Goal: Information Seeking & Learning: Learn about a topic

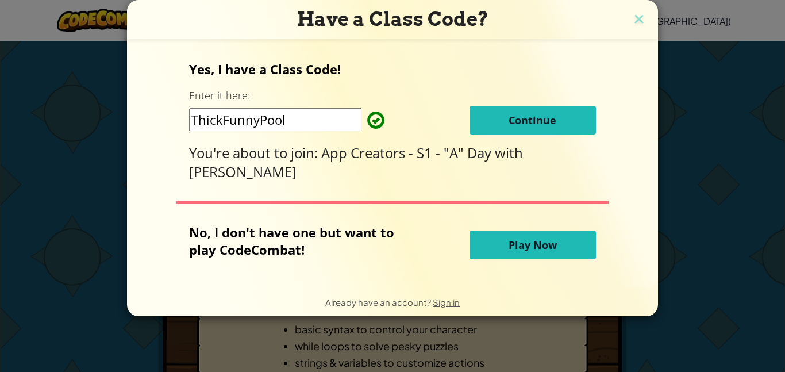
click at [540, 124] on span "Continue" at bounding box center [532, 120] width 48 height 14
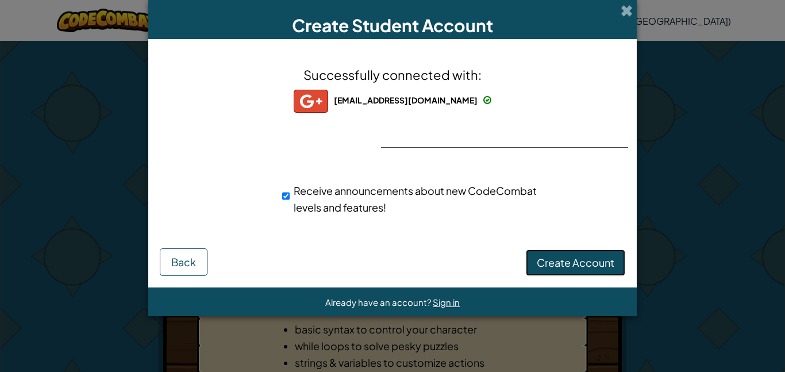
click at [580, 253] on button "Create Account" at bounding box center [575, 262] width 99 height 26
click at [599, 265] on button "Create Account" at bounding box center [575, 262] width 99 height 26
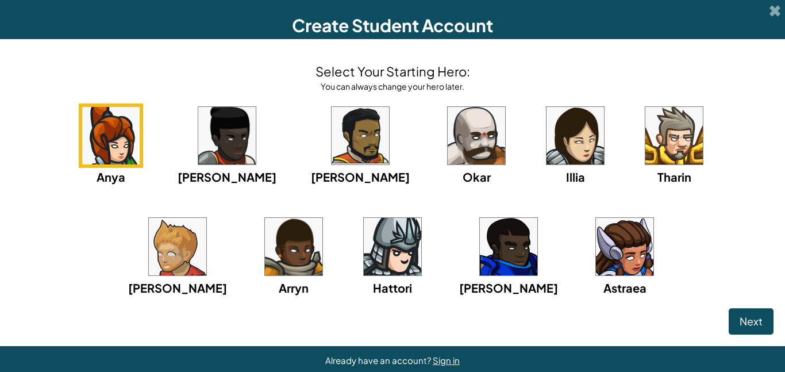
click at [546, 157] on img at bounding box center [574, 135] width 57 height 57
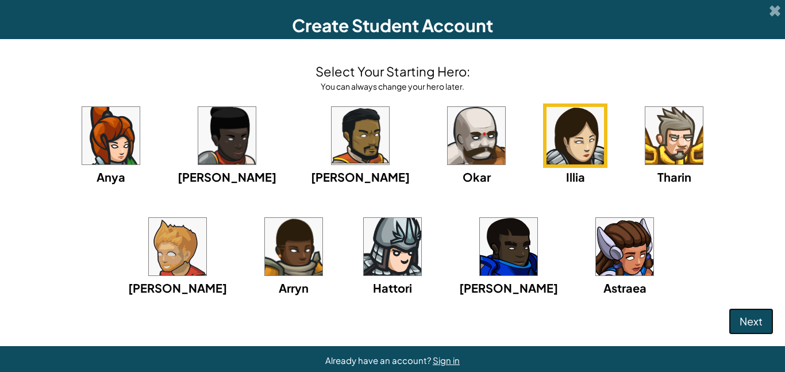
click at [741, 320] on span "Next" at bounding box center [750, 320] width 23 height 13
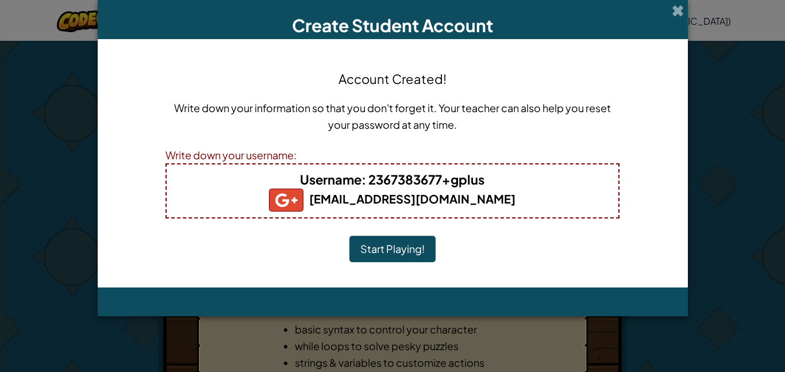
click at [374, 245] on button "Start Playing!" at bounding box center [392, 249] width 86 height 26
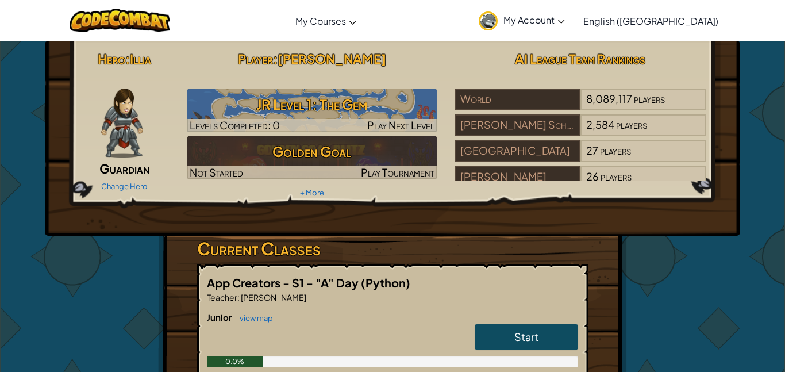
scroll to position [65, 0]
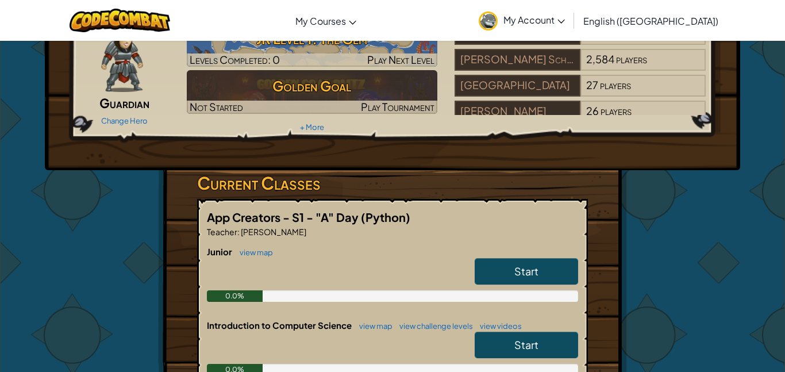
click at [494, 275] on link "Start" at bounding box center [526, 271] width 103 height 26
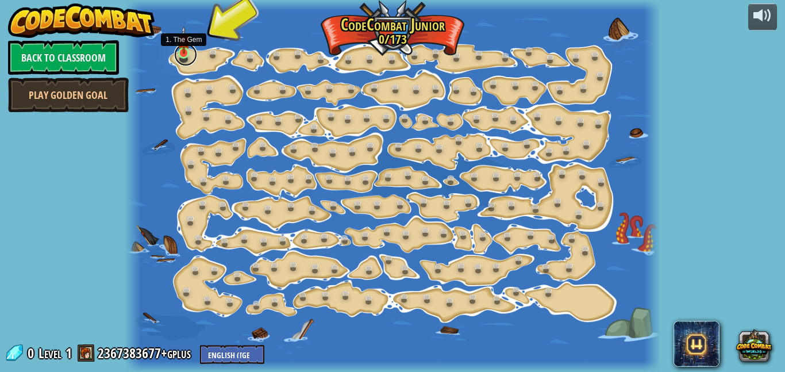
click at [182, 55] on link at bounding box center [185, 54] width 23 height 23
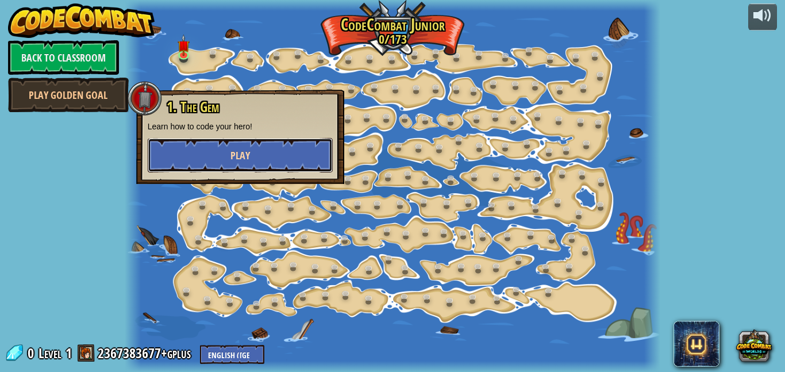
click at [245, 159] on span "Play" at bounding box center [240, 155] width 20 height 14
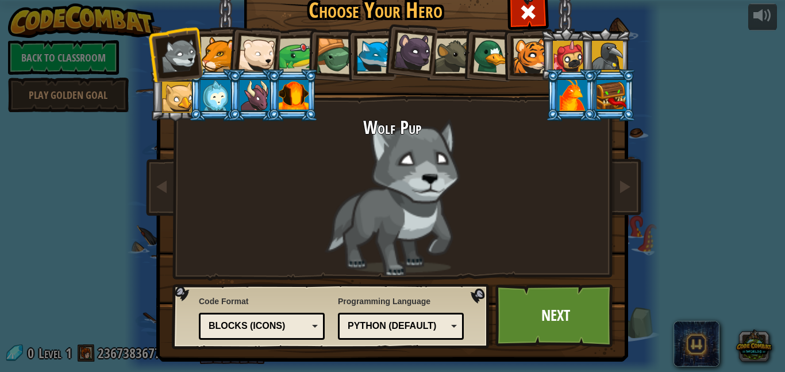
click at [223, 50] on div at bounding box center [218, 54] width 35 height 35
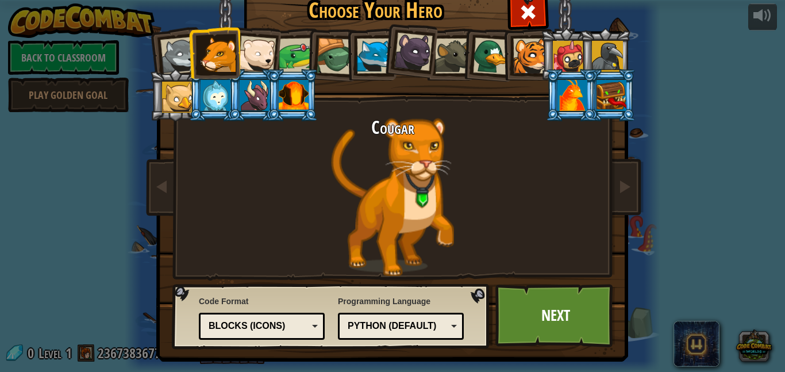
click at [265, 51] on div at bounding box center [257, 55] width 38 height 38
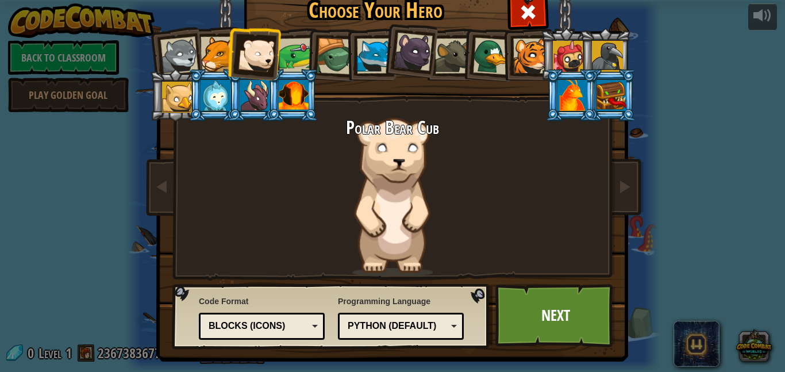
click at [297, 55] on div at bounding box center [297, 56] width 36 height 36
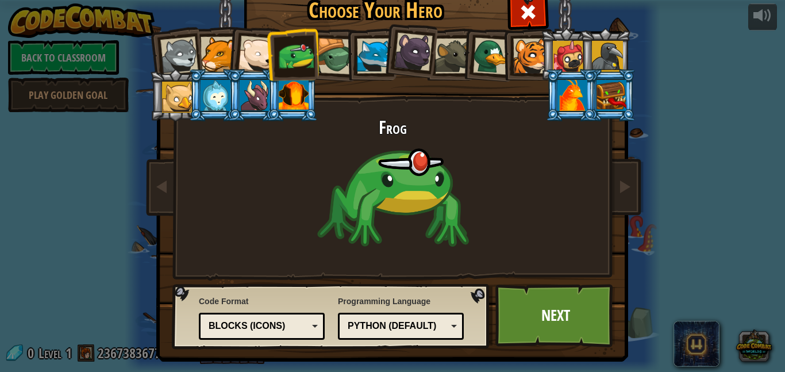
click at [334, 59] on div at bounding box center [335, 56] width 37 height 37
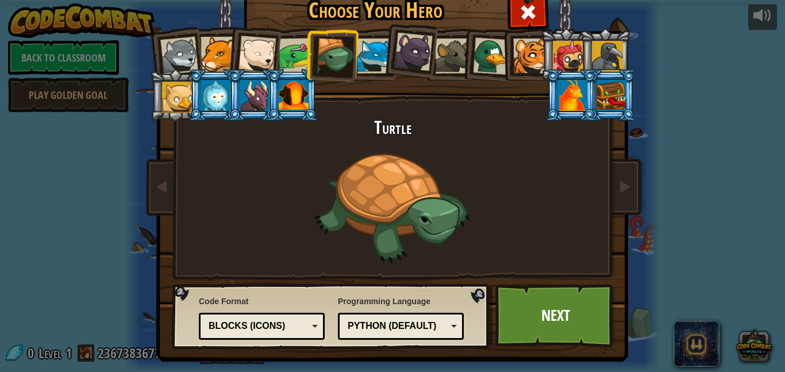
click at [365, 55] on div at bounding box center [374, 55] width 35 height 35
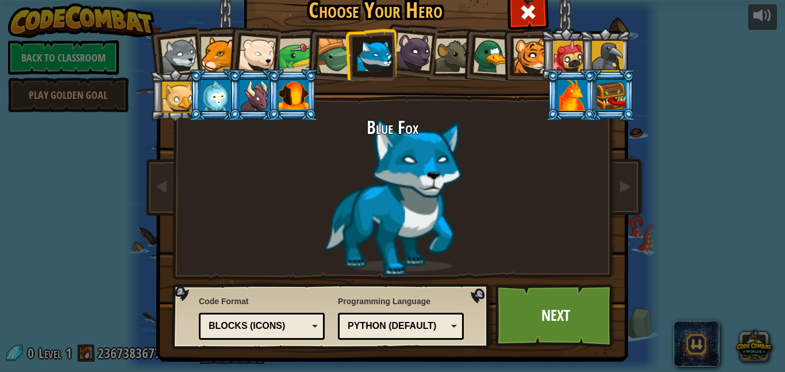
click at [414, 55] on div at bounding box center [413, 52] width 38 height 38
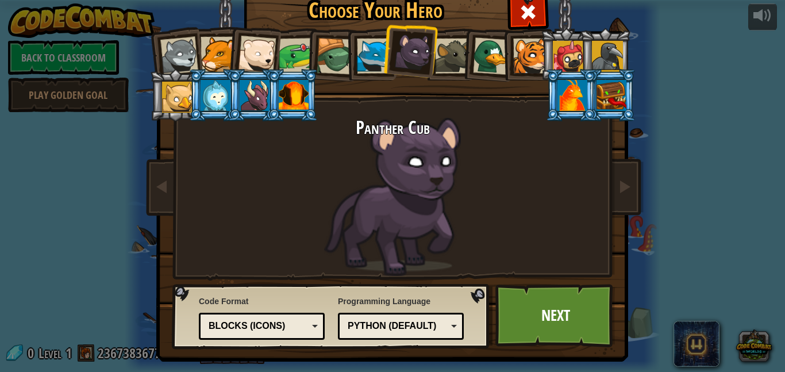
click at [457, 55] on div at bounding box center [452, 55] width 35 height 35
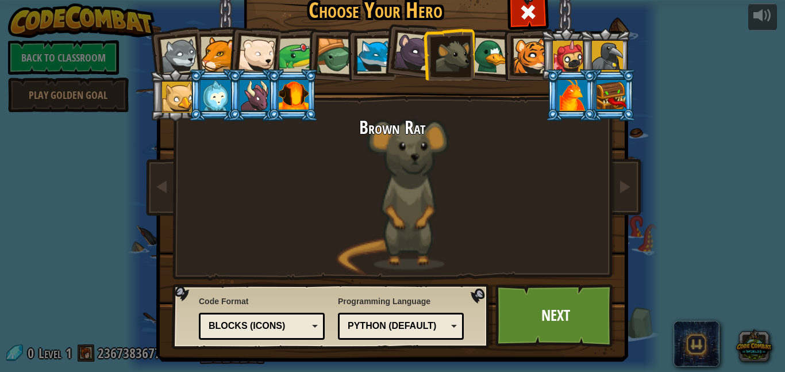
click at [498, 53] on div at bounding box center [491, 55] width 37 height 37
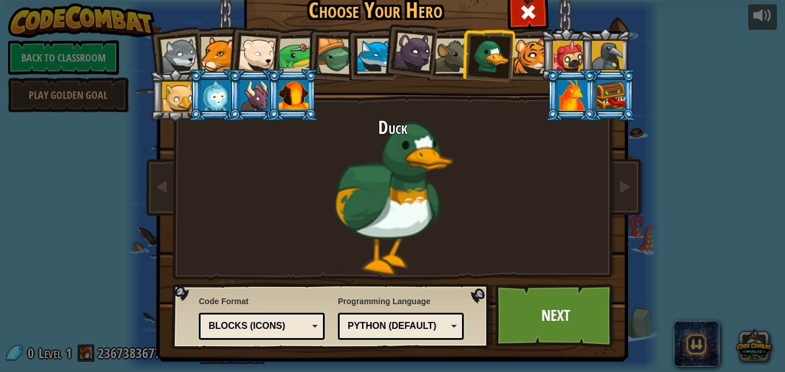
click at [525, 53] on div at bounding box center [530, 55] width 35 height 35
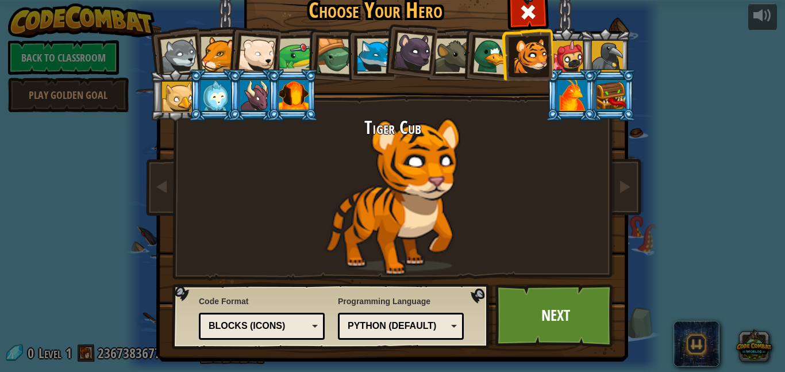
click at [561, 50] on div at bounding box center [568, 56] width 31 height 31
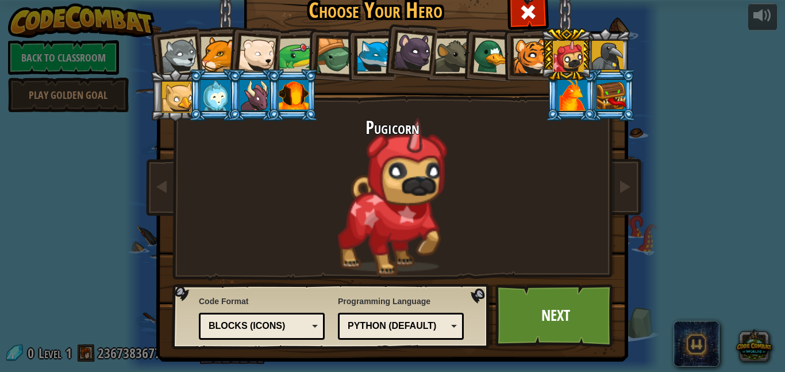
click at [615, 55] on div at bounding box center [607, 56] width 31 height 31
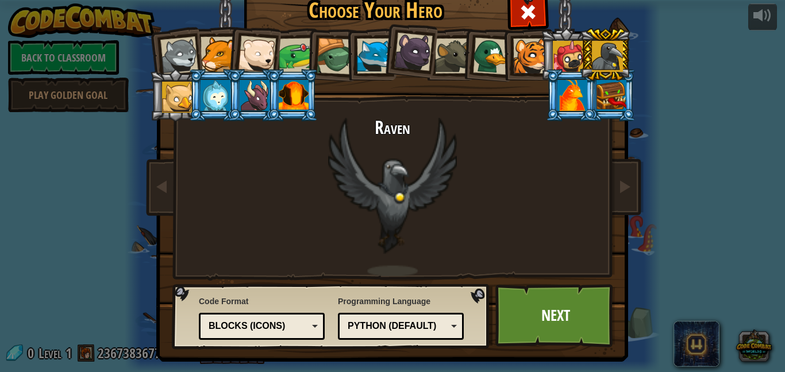
click at [177, 105] on div at bounding box center [177, 97] width 31 height 31
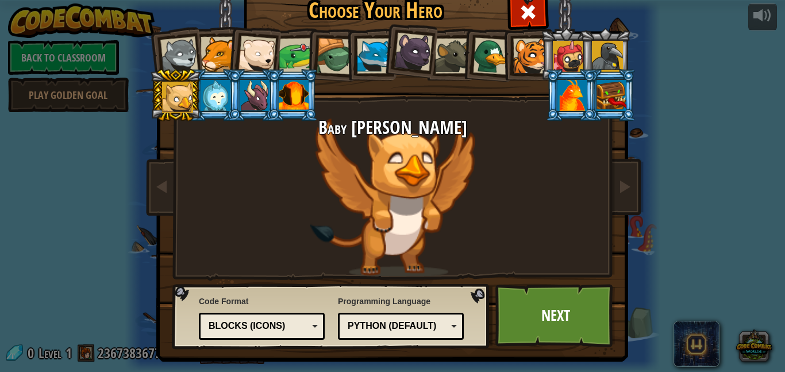
click at [219, 93] on div at bounding box center [216, 95] width 30 height 31
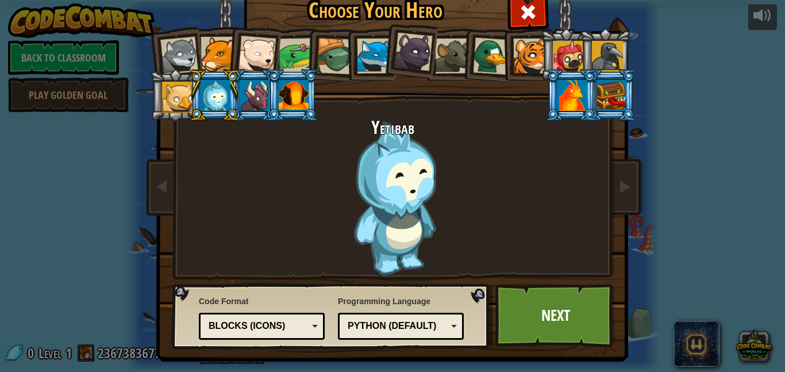
click at [254, 95] on div at bounding box center [255, 95] width 30 height 31
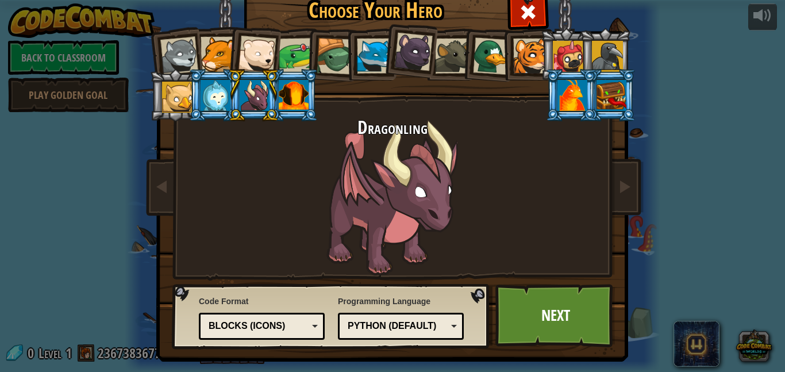
click at [296, 97] on div at bounding box center [294, 95] width 30 height 31
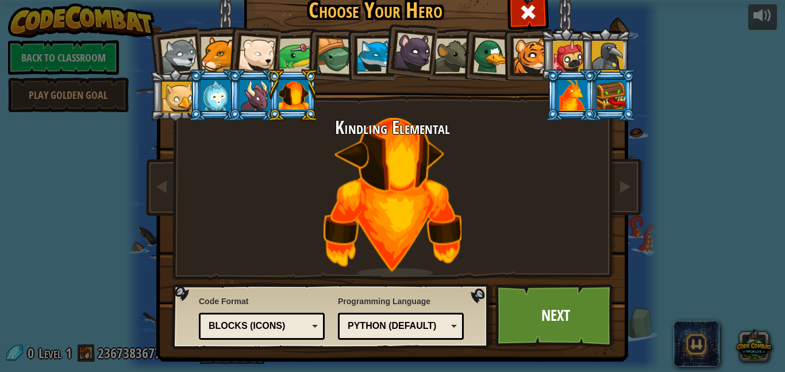
click at [568, 90] on div at bounding box center [572, 95] width 30 height 31
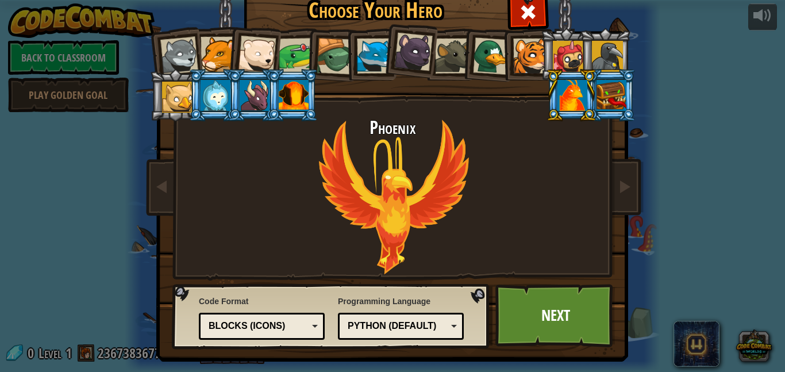
click at [603, 95] on div at bounding box center [611, 95] width 30 height 31
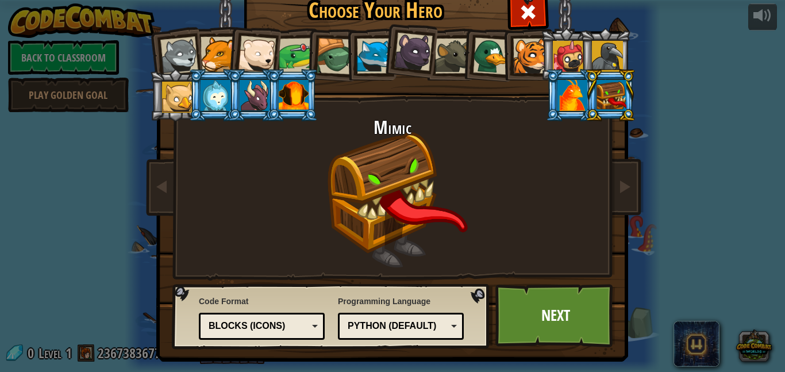
click at [215, 52] on div at bounding box center [218, 54] width 35 height 35
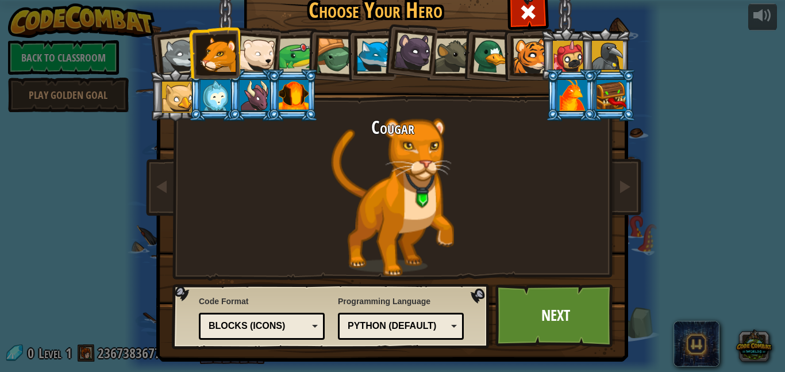
click at [181, 51] on div at bounding box center [179, 56] width 38 height 38
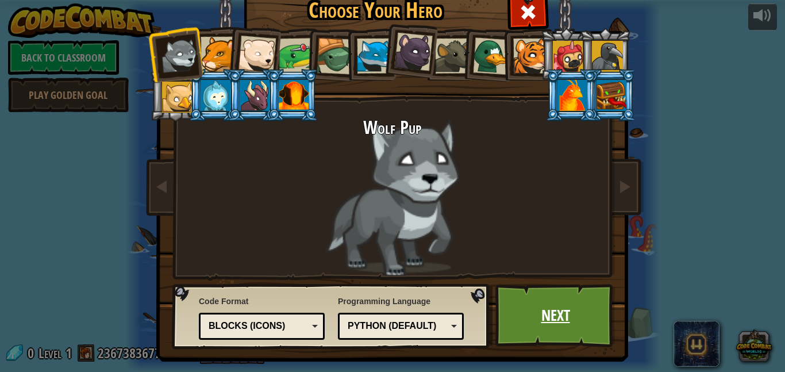
click at [526, 295] on link "Next" at bounding box center [555, 315] width 120 height 63
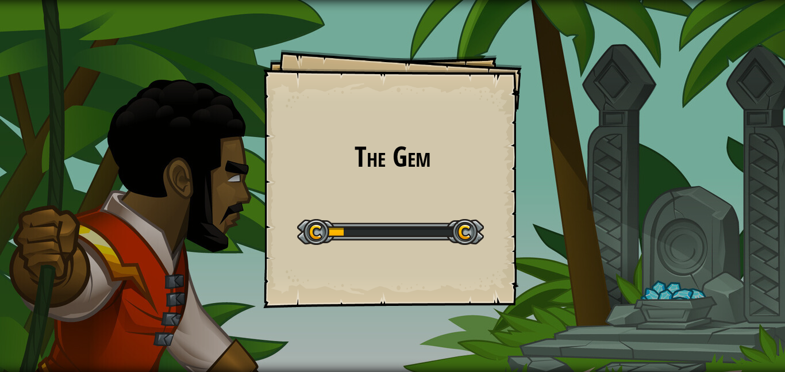
click at [425, 164] on h1 "The Gem" at bounding box center [393, 156] width 236 height 30
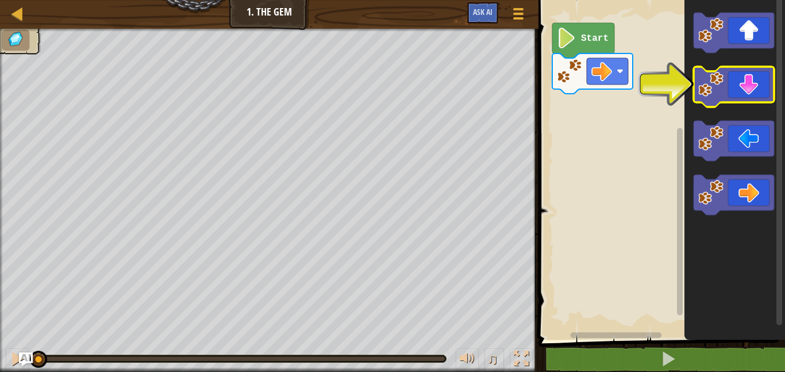
click at [747, 78] on icon "Blockly Workspace" at bounding box center [733, 87] width 80 height 40
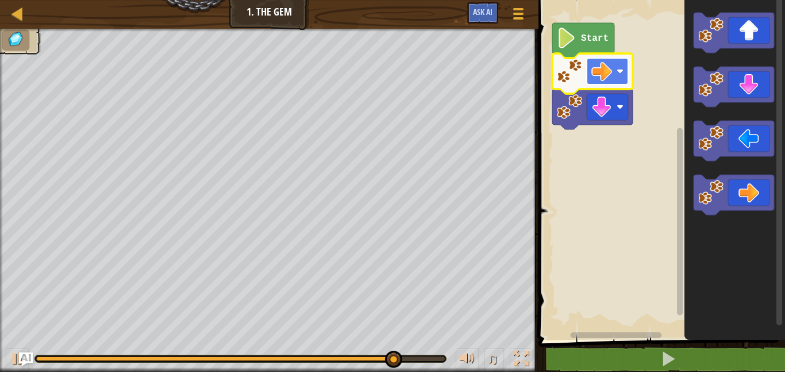
click at [598, 77] on image "Blockly Workspace" at bounding box center [601, 71] width 21 height 21
click at [606, 76] on image "Blockly Workspace" at bounding box center [601, 71] width 21 height 21
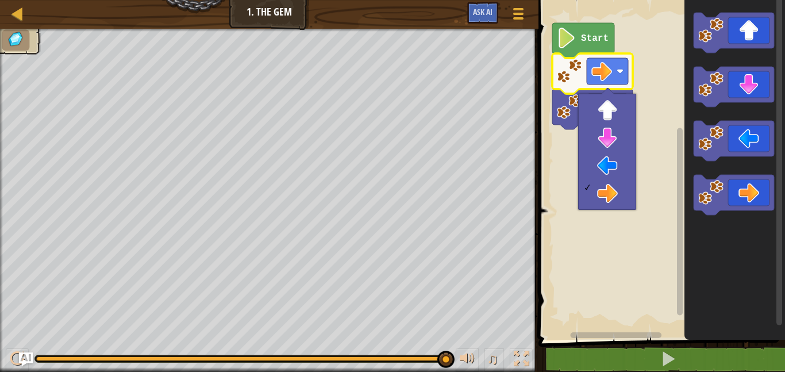
click at [662, 123] on rect "Blockly Workspace" at bounding box center [660, 166] width 250 height 345
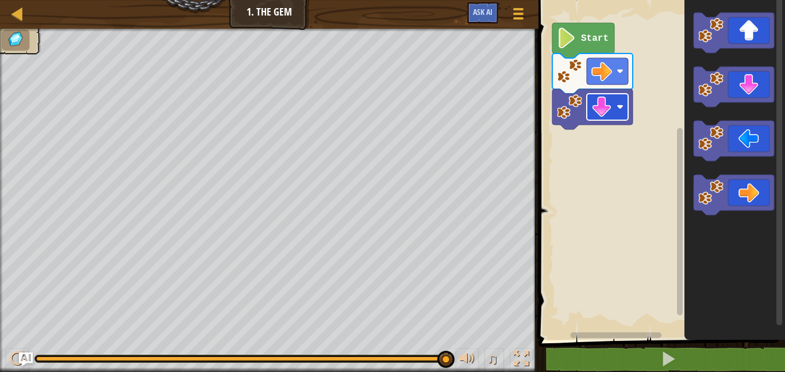
click at [614, 104] on rect "Blockly Workspace" at bounding box center [607, 107] width 41 height 26
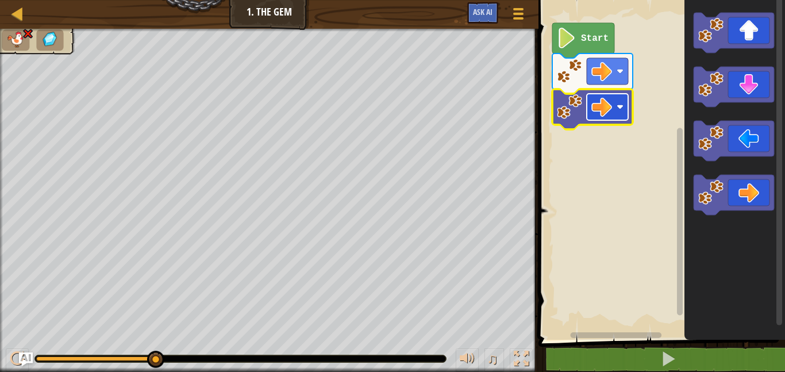
click at [591, 105] on rect "Blockly Workspace" at bounding box center [607, 107] width 41 height 26
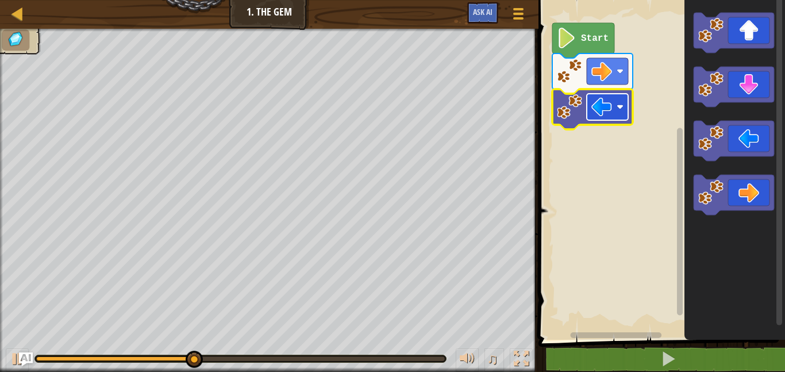
click at [602, 107] on image "Blockly Workspace" at bounding box center [601, 107] width 21 height 21
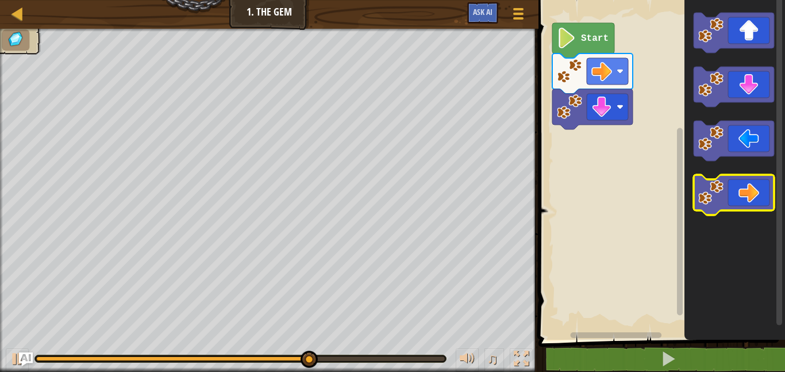
click at [755, 190] on icon "Blockly Workspace" at bounding box center [733, 195] width 80 height 40
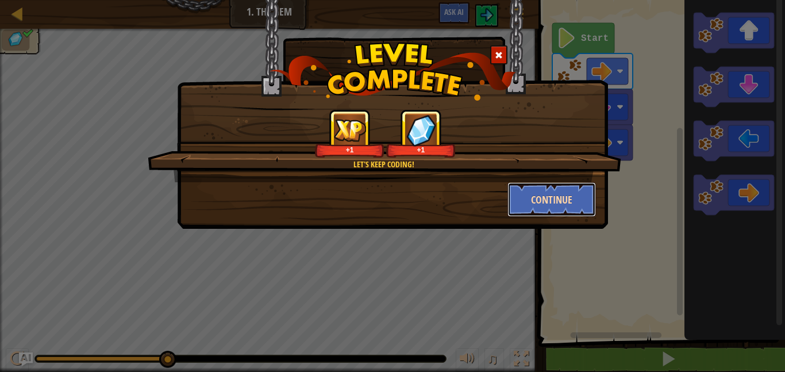
click at [554, 201] on button "Continue" at bounding box center [551, 199] width 89 height 34
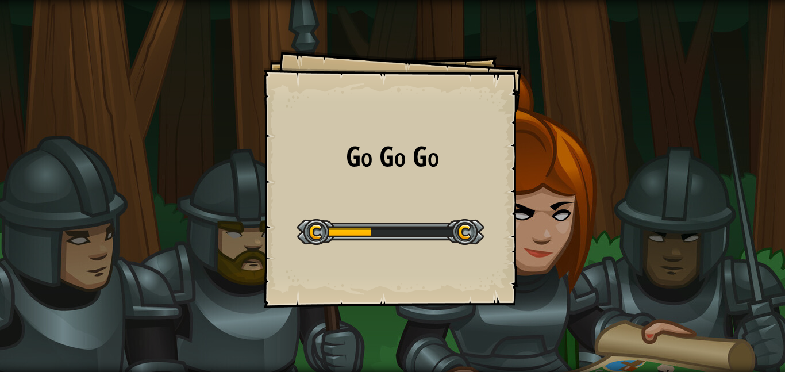
click at [446, 183] on div "Go Go Go Goals Start Level Error loading from server. Try refreshing the page. …" at bounding box center [392, 178] width 259 height 259
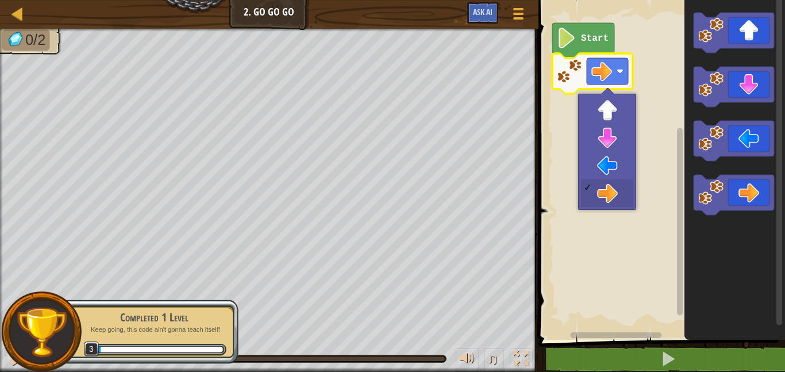
click at [605, 68] on image "Blockly Workspace" at bounding box center [601, 71] width 21 height 21
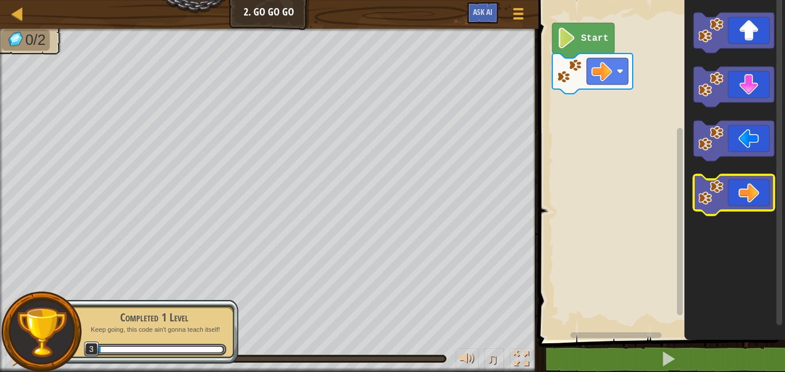
click at [747, 206] on icon "Blockly Workspace" at bounding box center [733, 195] width 80 height 40
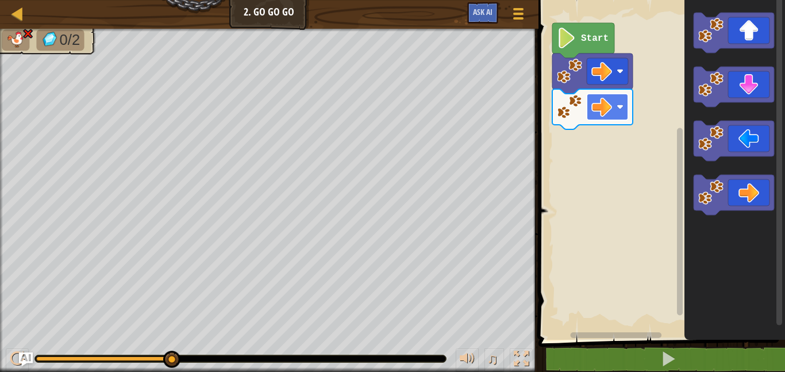
click at [617, 107] on image "Blockly Workspace" at bounding box center [619, 106] width 7 height 7
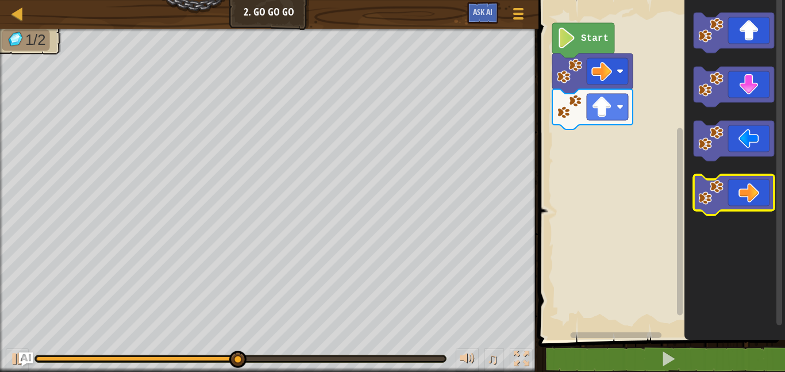
click at [758, 184] on icon "Blockly Workspace" at bounding box center [733, 195] width 80 height 40
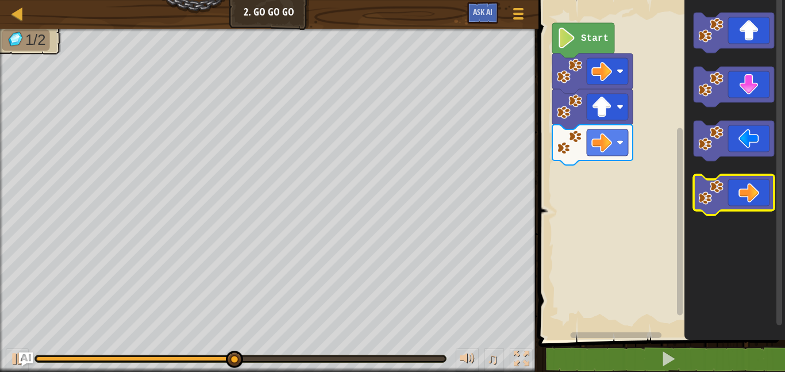
click at [758, 184] on icon "Blockly Workspace" at bounding box center [733, 195] width 80 height 40
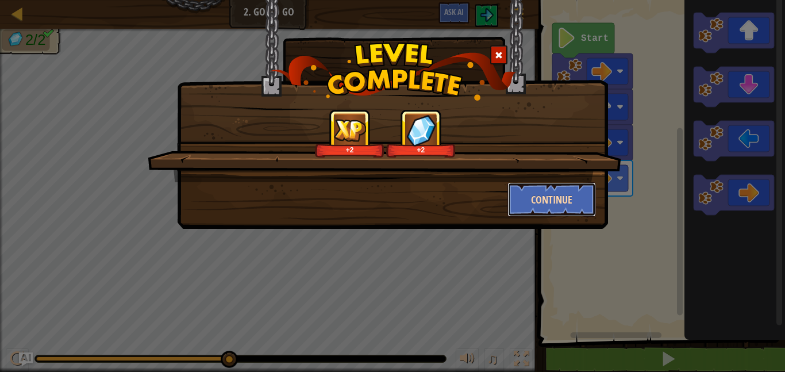
click at [535, 196] on button "Continue" at bounding box center [551, 199] width 89 height 34
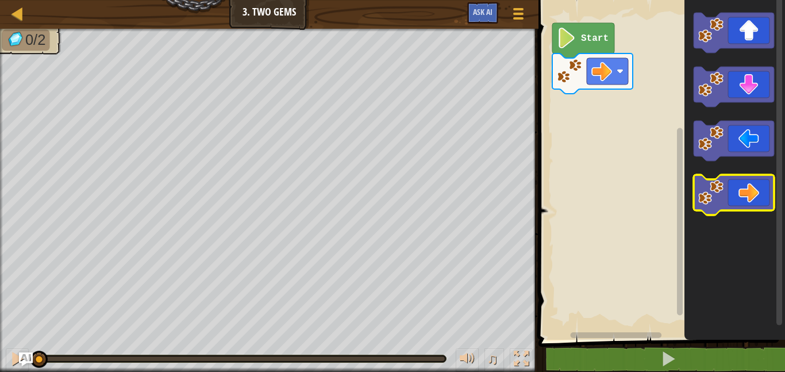
click at [742, 181] on icon "Blockly Workspace" at bounding box center [733, 195] width 80 height 40
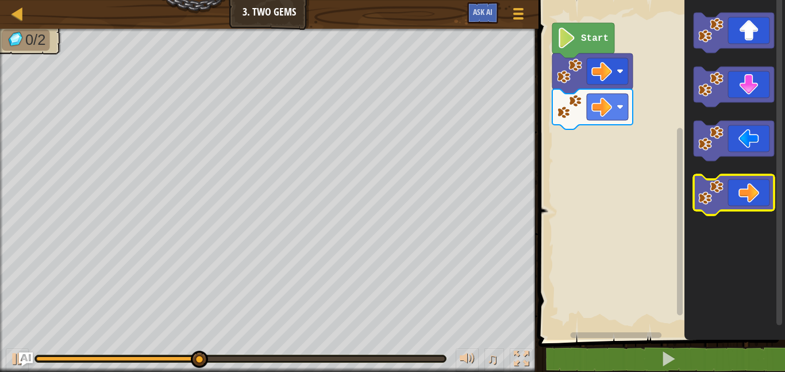
click at [739, 187] on icon "Blockly Workspace" at bounding box center [733, 195] width 80 height 40
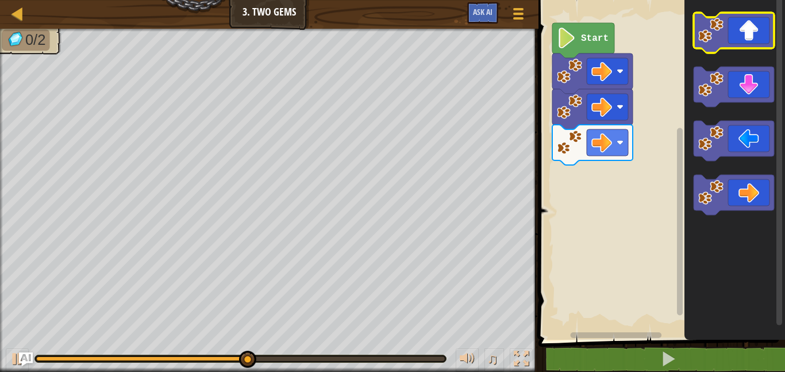
click at [735, 43] on icon "Blockly Workspace" at bounding box center [733, 33] width 80 height 40
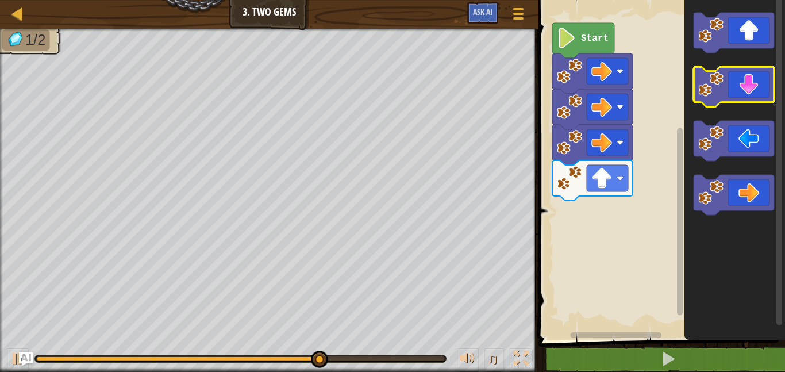
click at [743, 97] on icon "Blockly Workspace" at bounding box center [733, 87] width 80 height 40
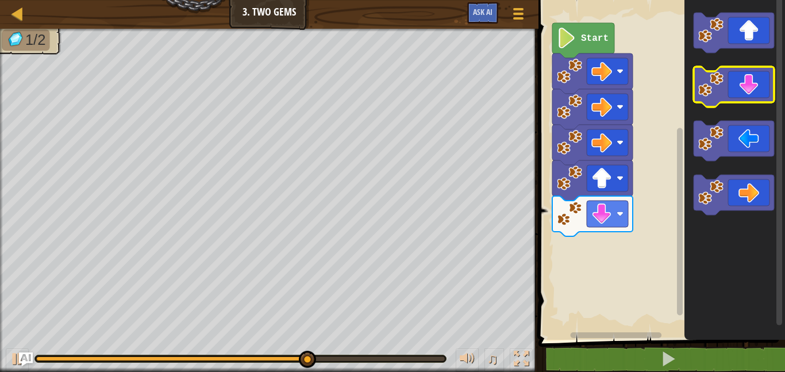
click at [743, 97] on icon "Blockly Workspace" at bounding box center [733, 87] width 80 height 40
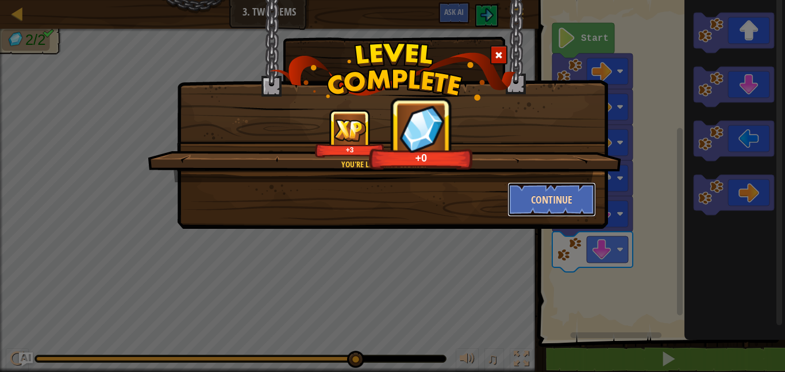
click at [561, 204] on button "Continue" at bounding box center [551, 199] width 89 height 34
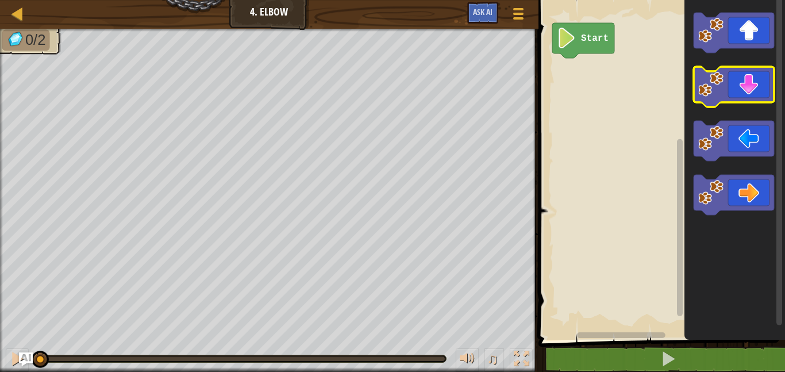
click at [729, 102] on icon "Blockly Workspace" at bounding box center [733, 87] width 80 height 40
click at [732, 95] on icon "Blockly Workspace" at bounding box center [733, 87] width 80 height 40
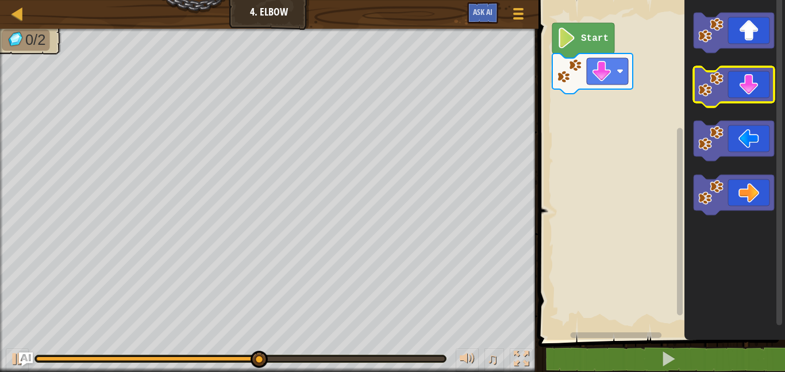
click at [733, 87] on icon "Blockly Workspace" at bounding box center [733, 87] width 80 height 40
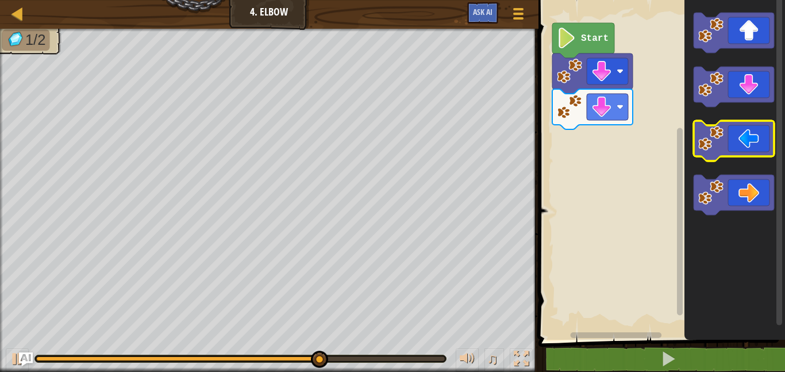
click at [735, 151] on icon "Blockly Workspace" at bounding box center [733, 141] width 80 height 40
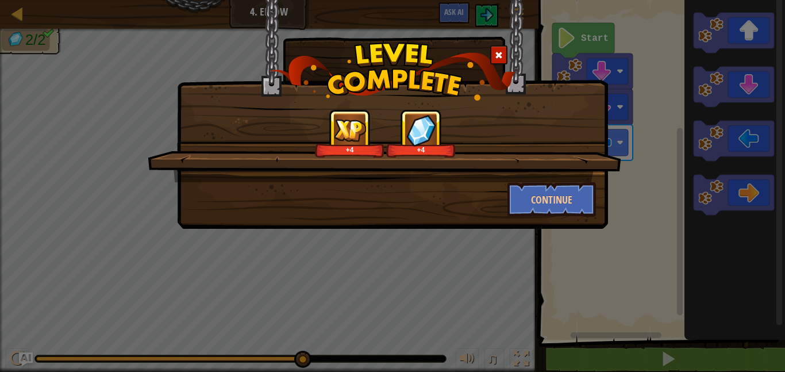
click at [624, 105] on div "+4 +4 Continue" at bounding box center [392, 186] width 785 height 372
click at [571, 198] on button "Continue" at bounding box center [551, 199] width 89 height 34
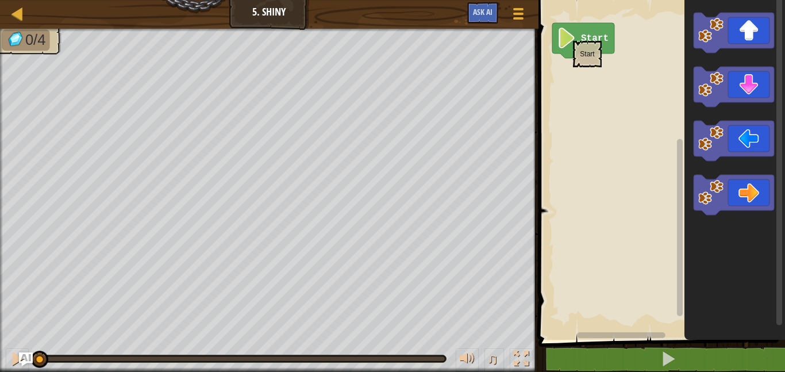
click at [571, 38] on image "Blockly Workspace" at bounding box center [567, 38] width 20 height 21
click at [579, 40] on icon "Blockly Workspace" at bounding box center [583, 40] width 62 height 35
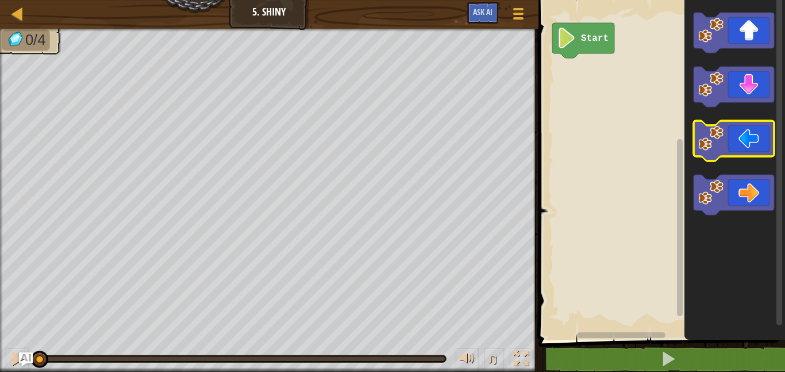
click at [720, 141] on image "Blockly Workspace" at bounding box center [710, 138] width 25 height 25
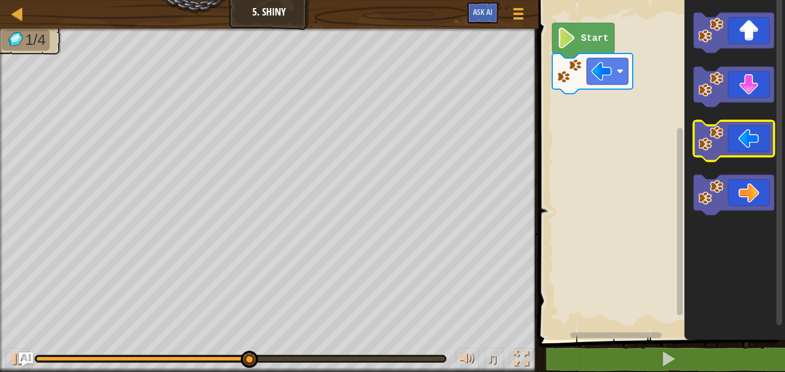
click at [735, 148] on icon "Blockly Workspace" at bounding box center [733, 141] width 80 height 40
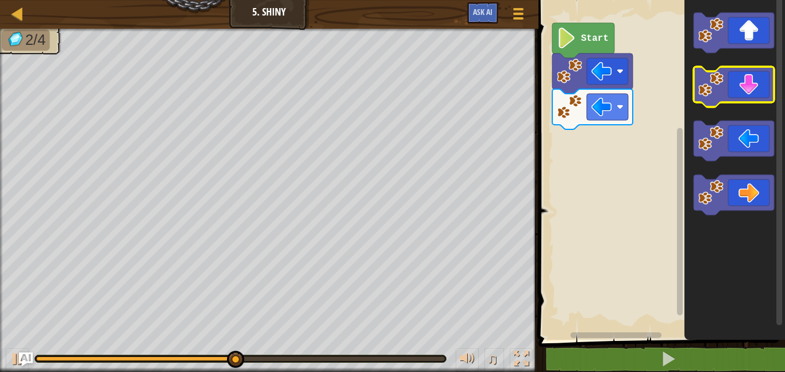
click at [752, 91] on icon "Blockly Workspace" at bounding box center [733, 87] width 80 height 40
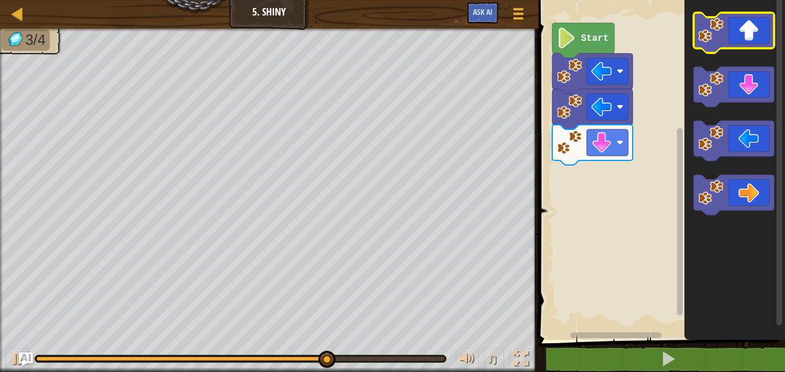
click at [759, 31] on icon "Blockly Workspace" at bounding box center [733, 33] width 80 height 40
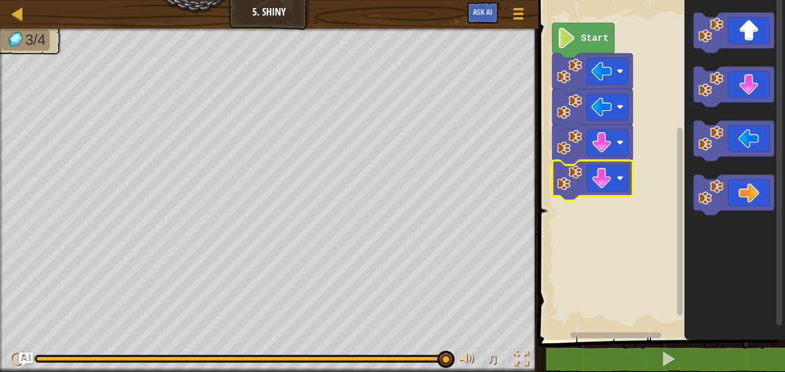
click at [582, 51] on icon "Blockly Workspace" at bounding box center [583, 40] width 62 height 35
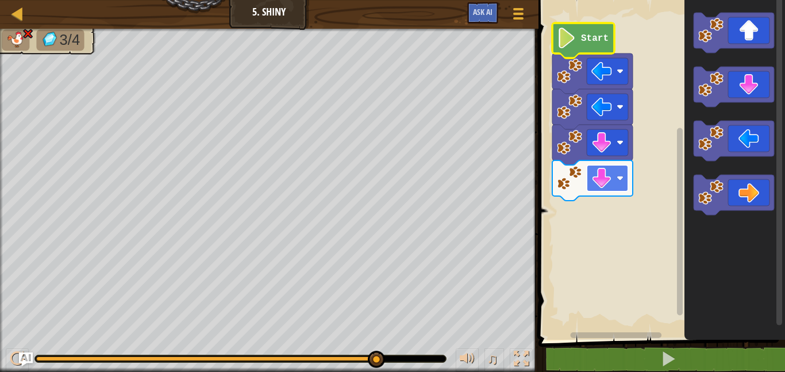
click at [607, 179] on image "Blockly Workspace" at bounding box center [601, 178] width 21 height 21
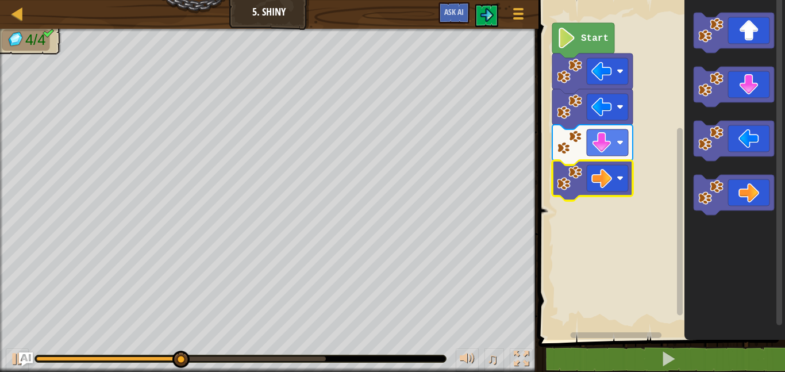
click at [598, 33] on text "Start" at bounding box center [595, 38] width 28 height 10
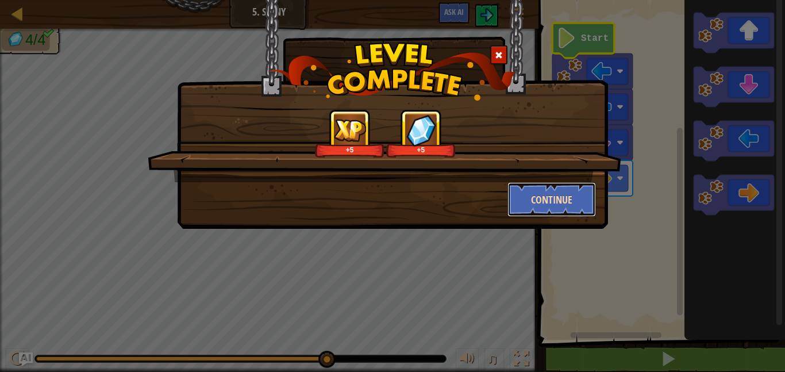
click at [535, 202] on button "Continue" at bounding box center [551, 199] width 89 height 34
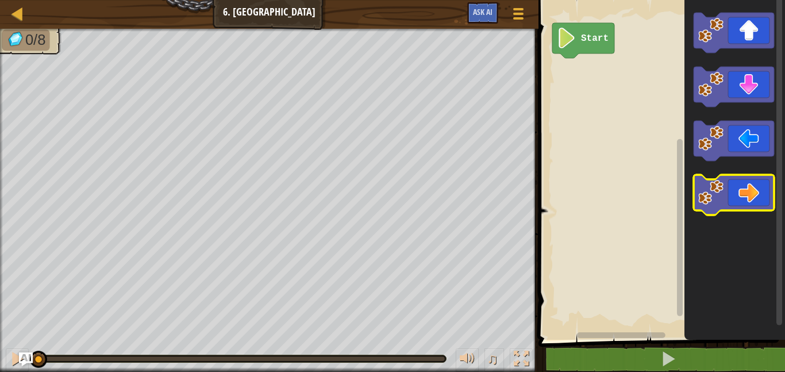
click at [730, 192] on icon "Blockly Workspace" at bounding box center [733, 195] width 80 height 40
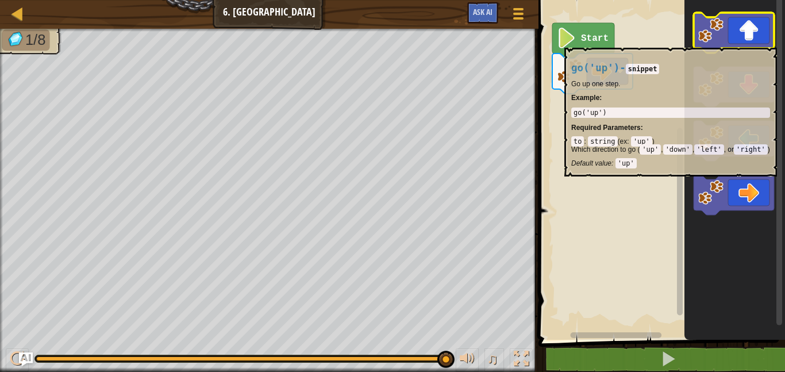
click at [741, 42] on icon "Blockly Workspace" at bounding box center [733, 33] width 80 height 40
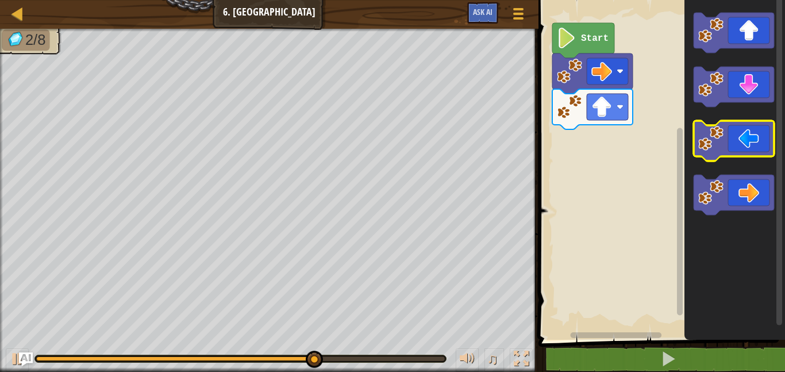
click at [738, 141] on icon "Blockly Workspace" at bounding box center [733, 141] width 80 height 40
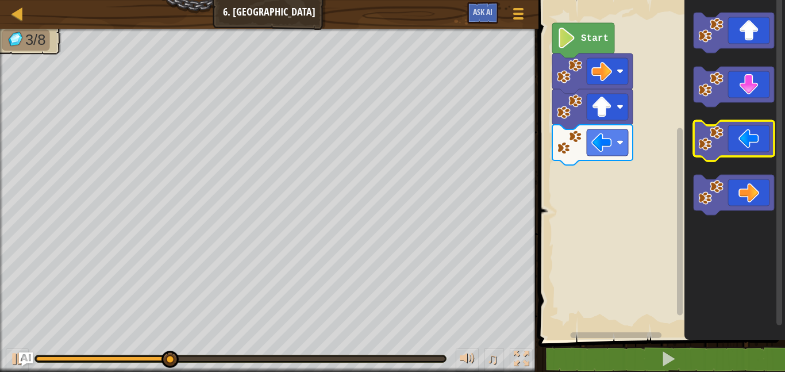
click at [737, 137] on icon "Blockly Workspace" at bounding box center [733, 141] width 80 height 40
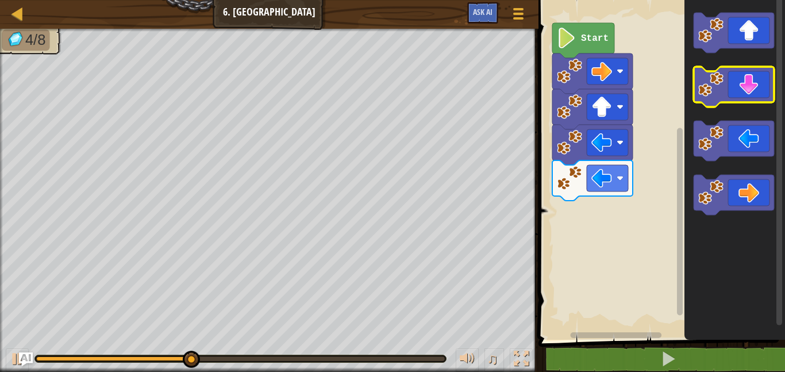
click at [740, 105] on rect "Blockly Workspace" at bounding box center [733, 87] width 80 height 40
click at [737, 99] on icon "Blockly Workspace" at bounding box center [733, 87] width 80 height 40
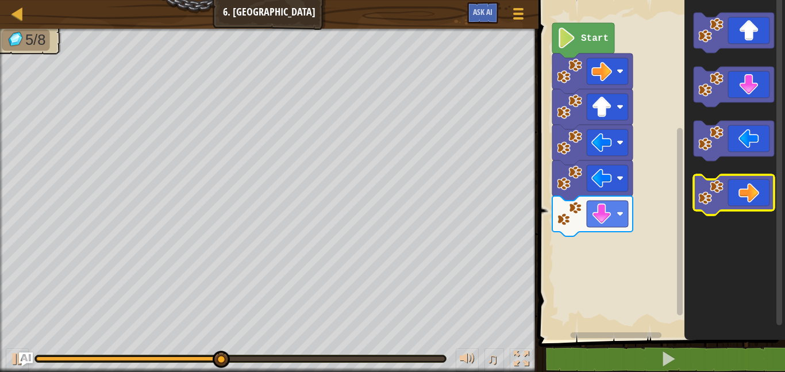
click at [750, 203] on icon "Blockly Workspace" at bounding box center [733, 195] width 80 height 40
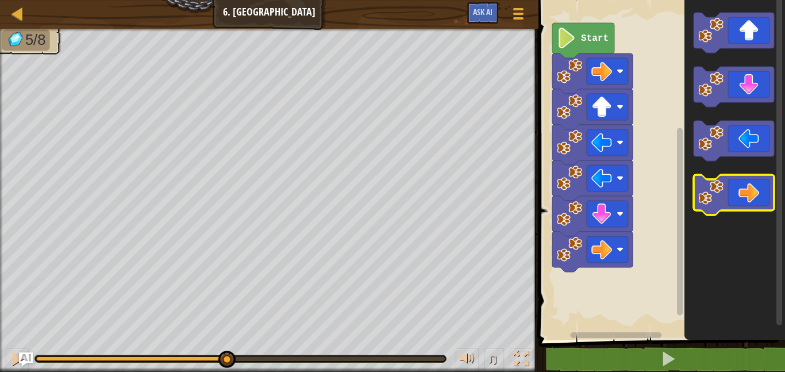
click at [750, 203] on icon "Blockly Workspace" at bounding box center [733, 195] width 80 height 40
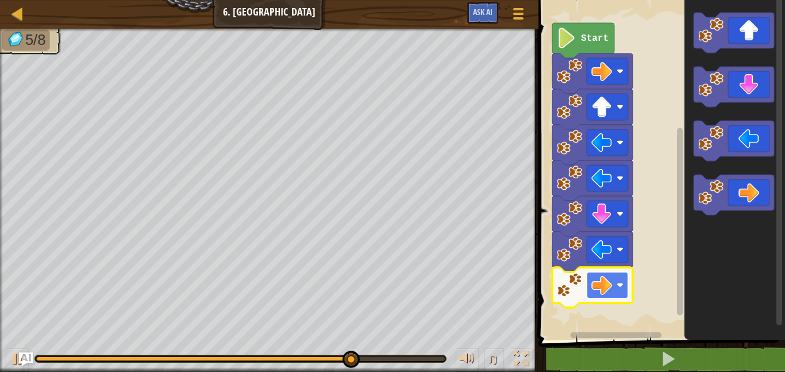
click at [595, 289] on image "Blockly Workspace" at bounding box center [601, 285] width 21 height 21
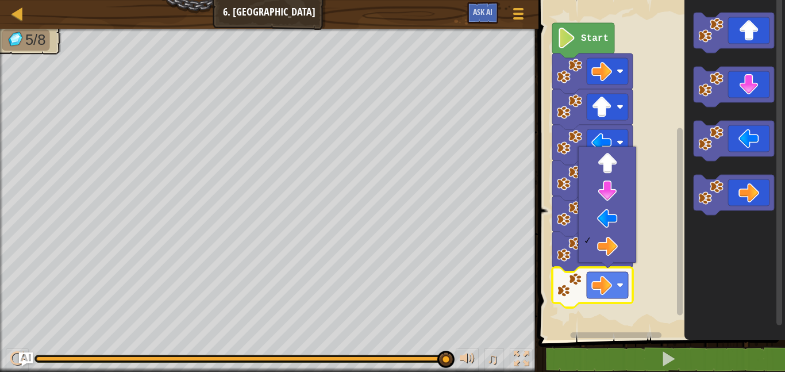
click at [656, 256] on rect "Blockly Workspace" at bounding box center [660, 166] width 250 height 345
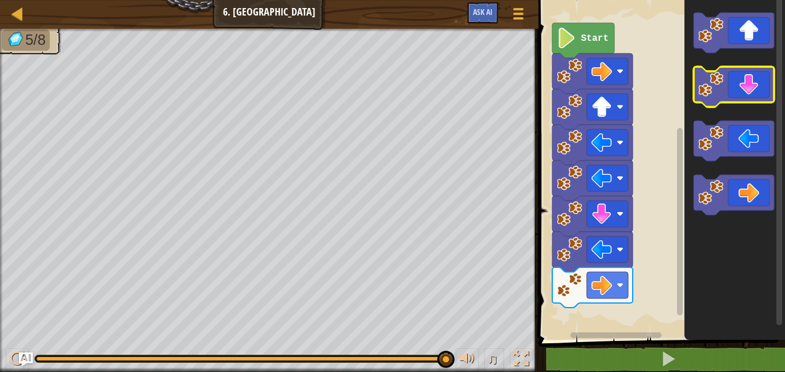
click at [734, 81] on icon "Blockly Workspace" at bounding box center [733, 87] width 80 height 40
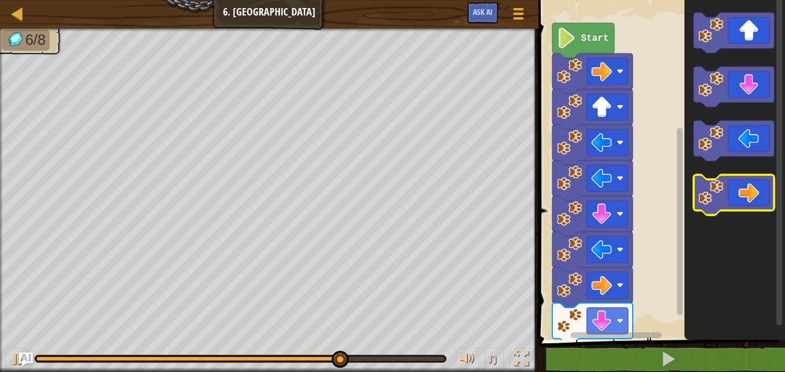
click at [749, 190] on icon "Blockly Workspace" at bounding box center [733, 195] width 80 height 40
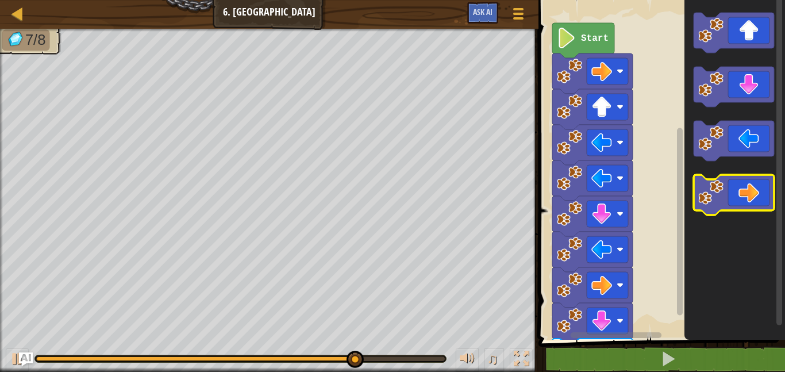
click at [749, 190] on icon "Blockly Workspace" at bounding box center [733, 195] width 80 height 40
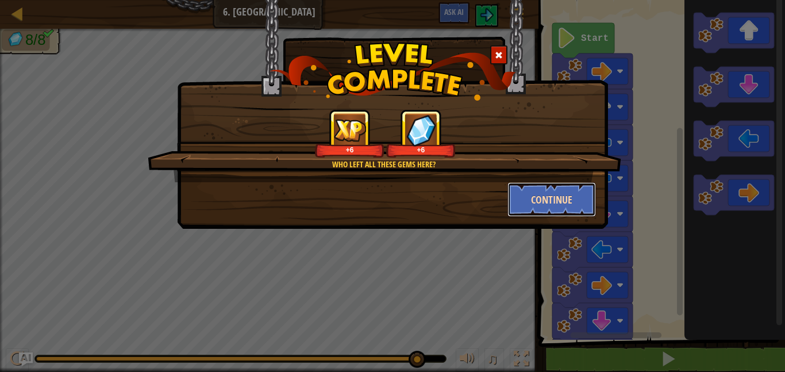
click at [561, 199] on button "Continue" at bounding box center [551, 199] width 89 height 34
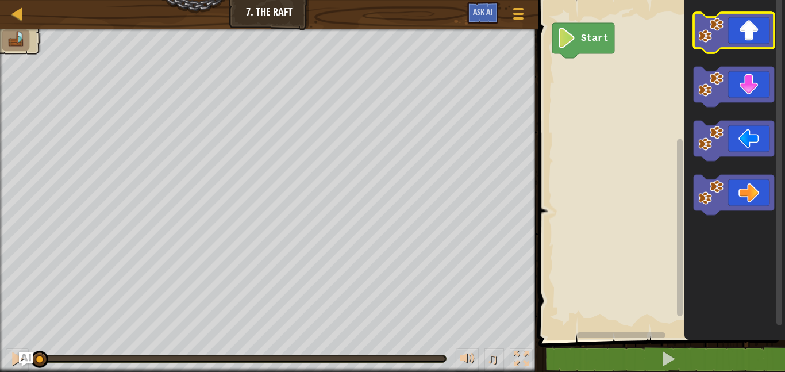
click at [748, 37] on icon "Blockly Workspace" at bounding box center [733, 33] width 80 height 40
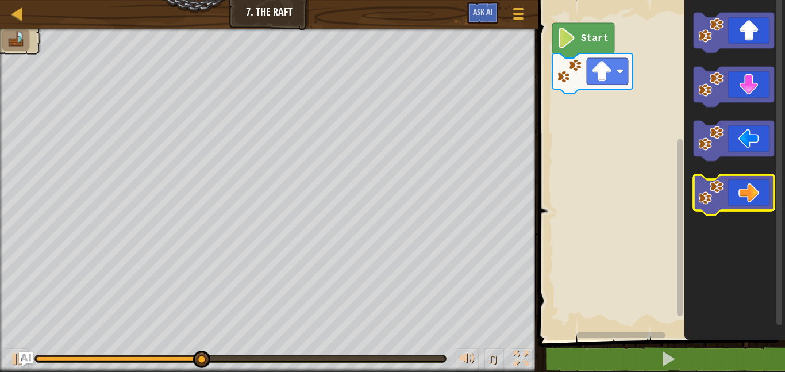
click at [750, 183] on icon "Blockly Workspace" at bounding box center [733, 195] width 80 height 40
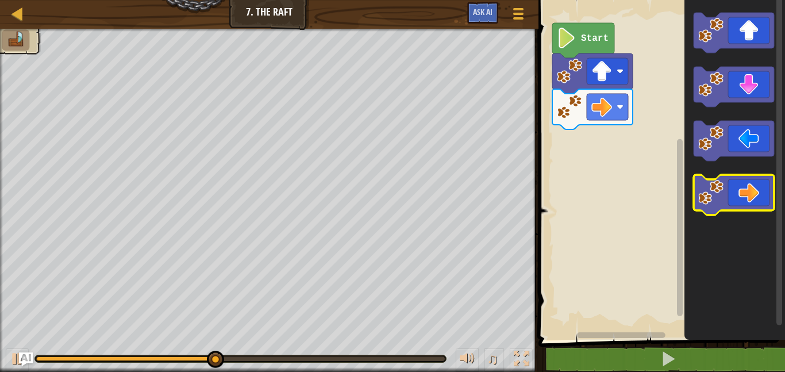
click at [750, 183] on icon "Blockly Workspace" at bounding box center [733, 195] width 80 height 40
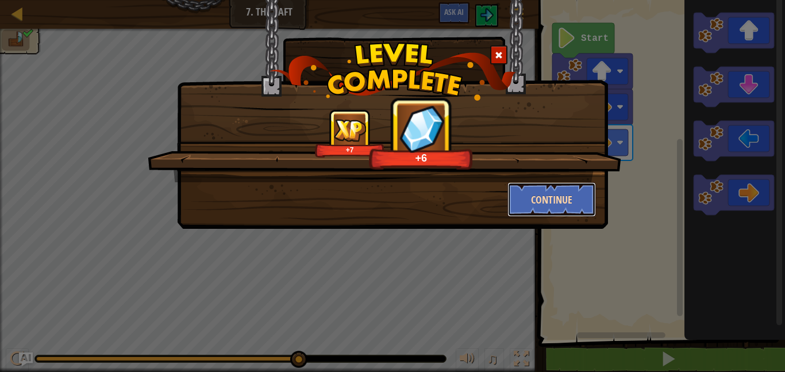
click at [533, 196] on button "Continue" at bounding box center [551, 199] width 89 height 34
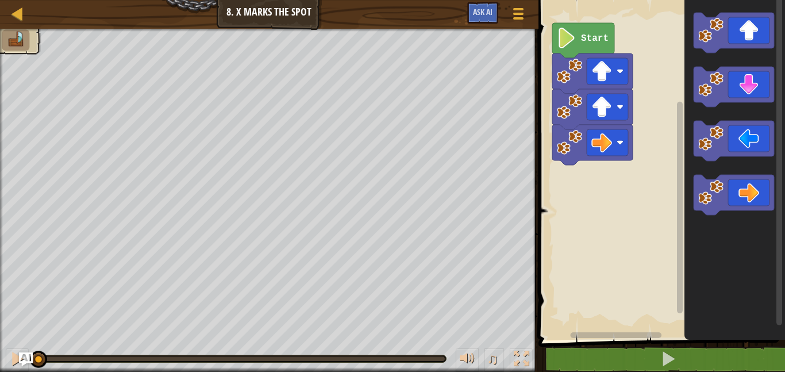
click at [584, 36] on text "Start" at bounding box center [595, 38] width 28 height 10
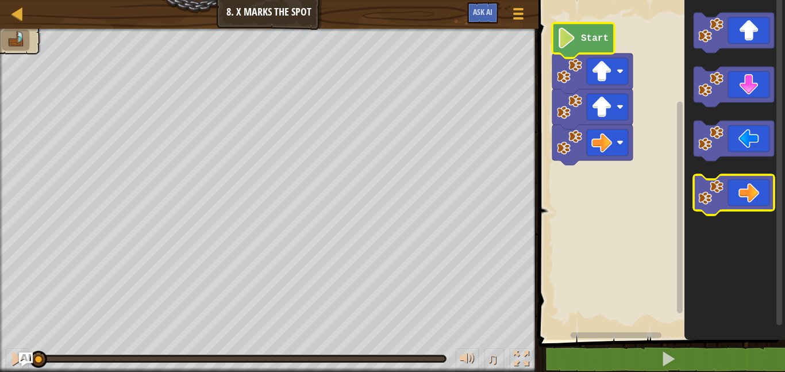
click at [737, 183] on icon "Blockly Workspace" at bounding box center [733, 195] width 80 height 40
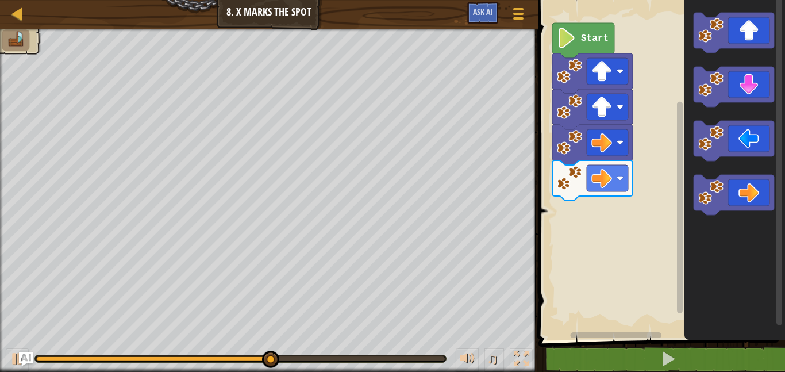
click at [579, 41] on icon "Blockly Workspace" at bounding box center [583, 40] width 62 height 35
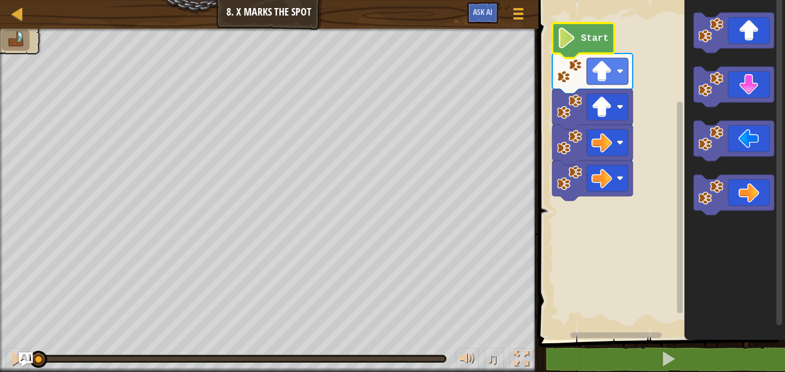
click at [17, 322] on div "♫ Wolf Pup" at bounding box center [392, 200] width 785 height 343
click at [561, 38] on image "Blockly Workspace" at bounding box center [567, 38] width 20 height 21
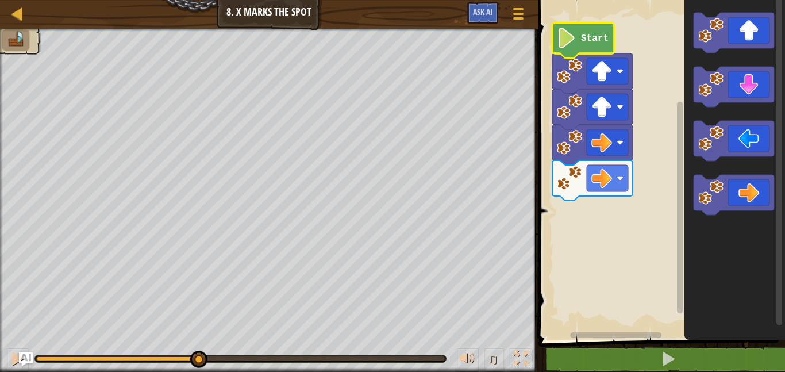
drag, startPoint x: 38, startPoint y: 360, endPoint x: 199, endPoint y: 368, distance: 161.1
click at [199, 368] on div "♫" at bounding box center [269, 355] width 538 height 34
click at [278, 356] on div at bounding box center [240, 358] width 409 height 5
click at [88, 356] on div at bounding box center [156, 358] width 241 height 5
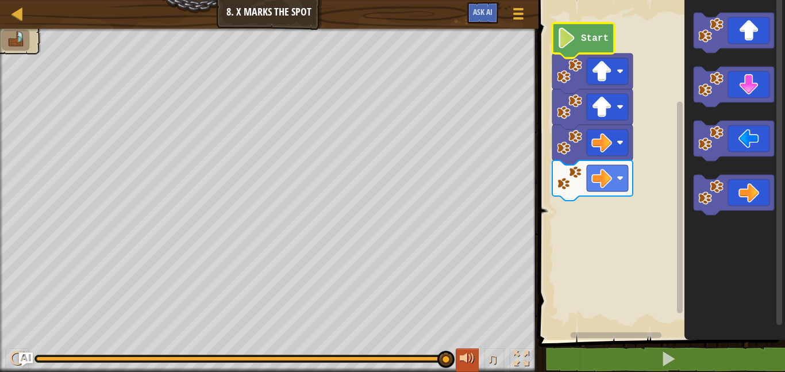
drag, startPoint x: 438, startPoint y: 356, endPoint x: 457, endPoint y: 360, distance: 19.3
click at [457, 360] on div "♫" at bounding box center [269, 355] width 538 height 34
click at [751, 197] on icon "Blockly Workspace" at bounding box center [733, 195] width 80 height 40
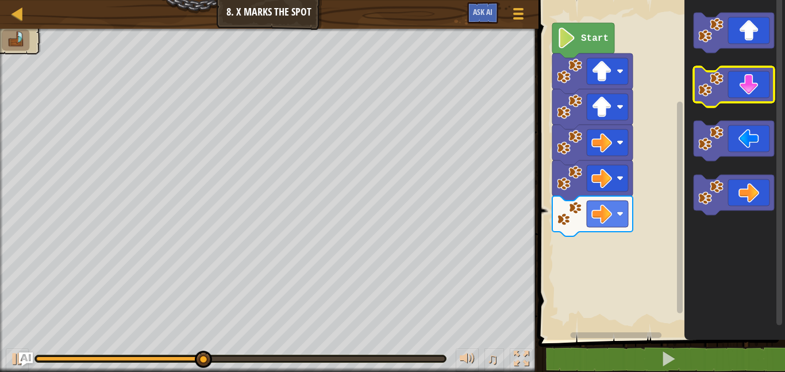
click at [734, 91] on icon "Blockly Workspace" at bounding box center [733, 87] width 80 height 40
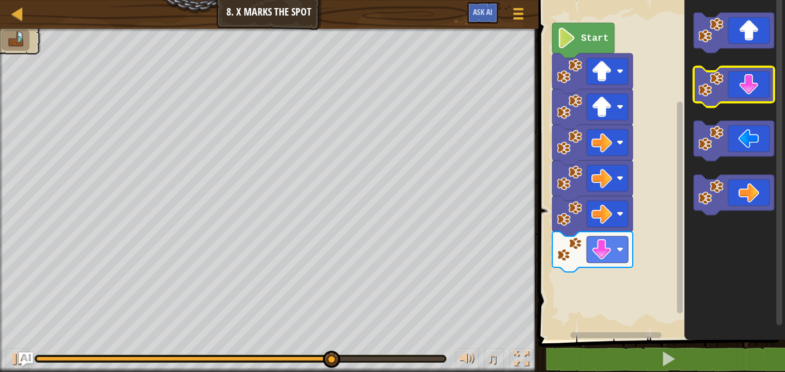
click at [732, 86] on icon "Blockly Workspace" at bounding box center [733, 87] width 80 height 40
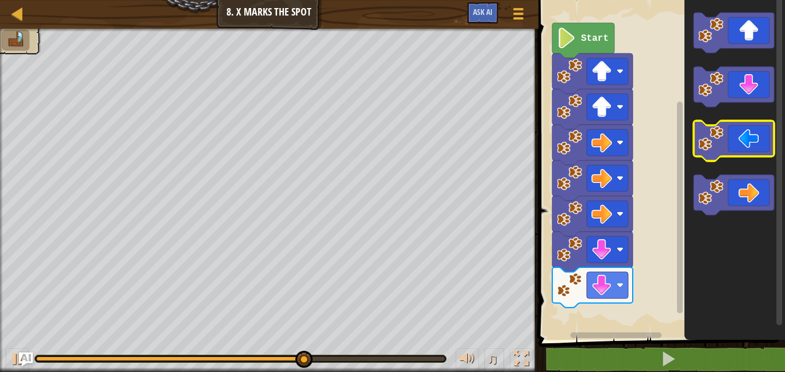
click at [731, 139] on icon "Blockly Workspace" at bounding box center [733, 141] width 80 height 40
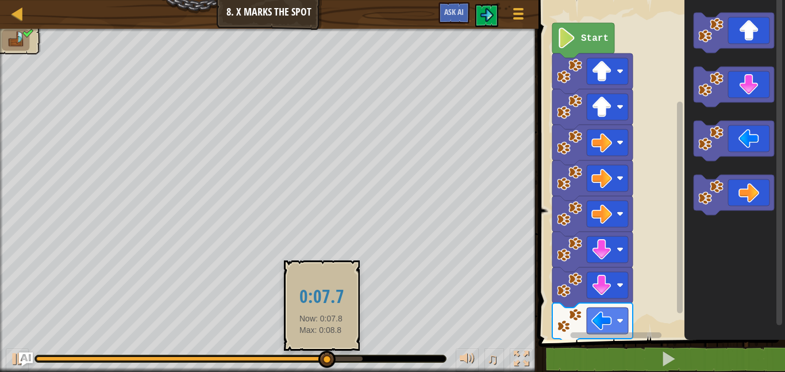
drag, startPoint x: 332, startPoint y: 365, endPoint x: 319, endPoint y: 363, distance: 13.0
click at [319, 363] on div "♫" at bounding box center [269, 355] width 538 height 34
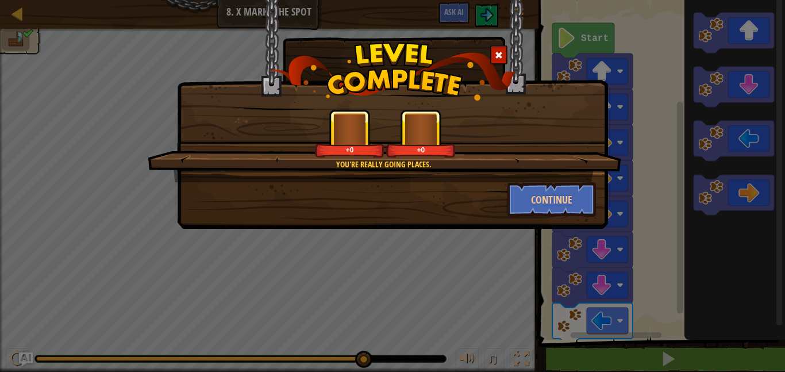
drag, startPoint x: 318, startPoint y: 360, endPoint x: 371, endPoint y: 356, distance: 53.0
click at [371, 1] on body "Map Junior 8. X Marks the Spot Game Menu Ask AI 1 ההההההההההההההההההההההההההההה…" at bounding box center [392, 0] width 785 height 1
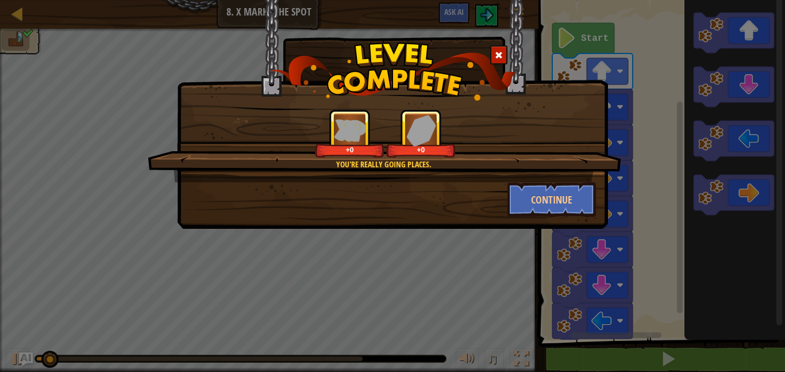
click at [371, 356] on div "You're really going places. +0 +0 Continue" at bounding box center [392, 186] width 785 height 372
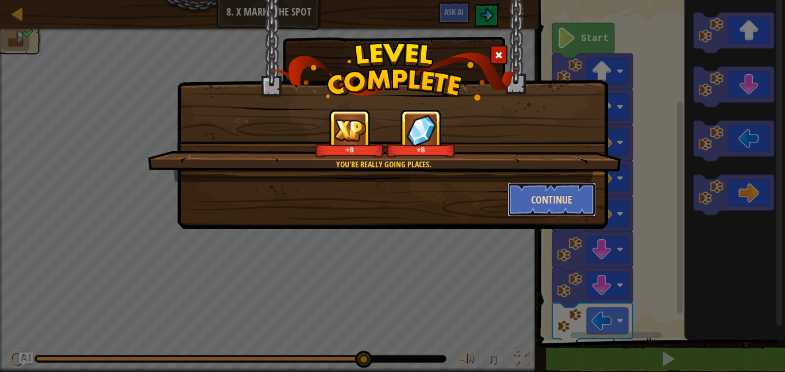
click at [530, 196] on button "Continue" at bounding box center [551, 199] width 89 height 34
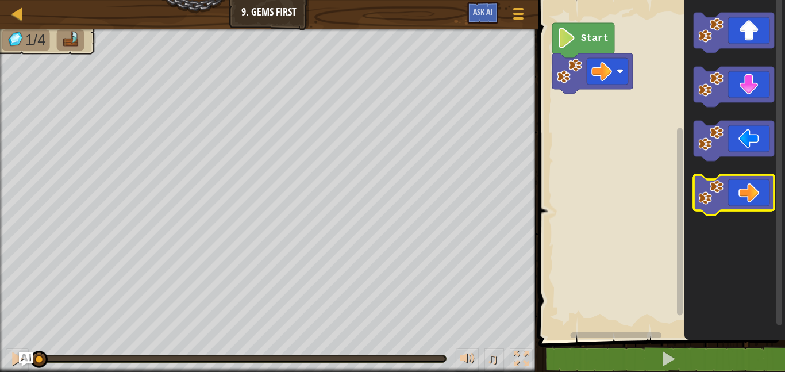
click at [711, 191] on image "Blockly Workspace" at bounding box center [710, 192] width 25 height 25
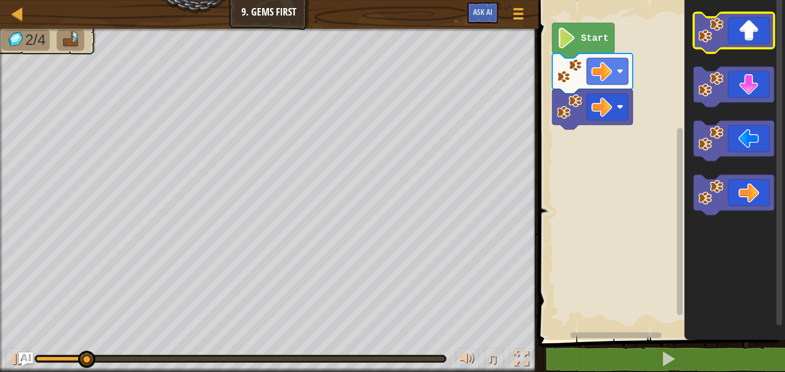
click at [744, 37] on icon "Blockly Workspace" at bounding box center [733, 33] width 80 height 40
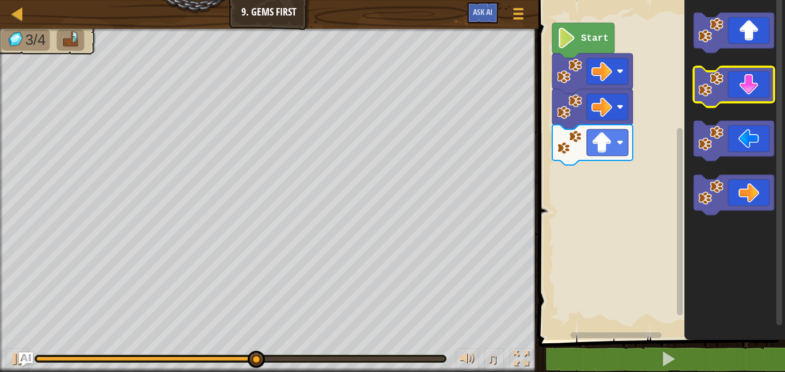
click at [755, 95] on icon "Blockly Workspace" at bounding box center [733, 87] width 80 height 40
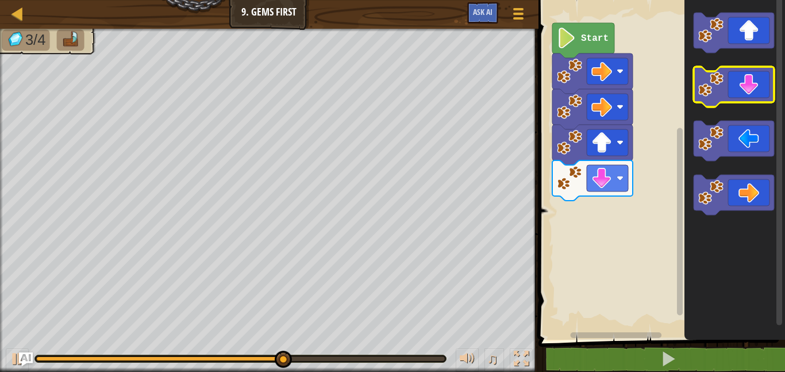
click at [753, 95] on icon "Blockly Workspace" at bounding box center [733, 87] width 80 height 40
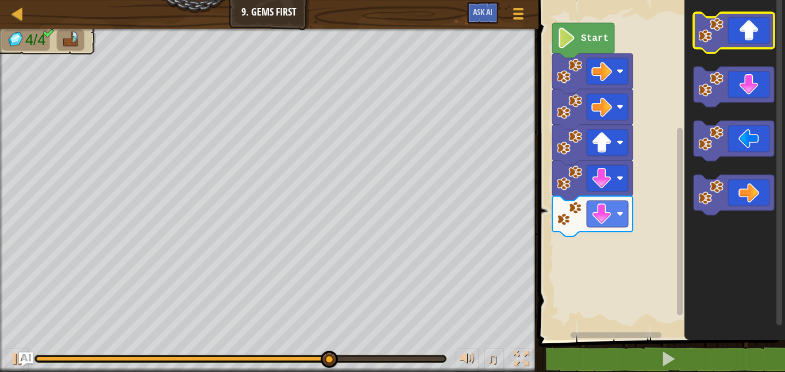
click at [743, 34] on icon "Blockly Workspace" at bounding box center [733, 33] width 80 height 40
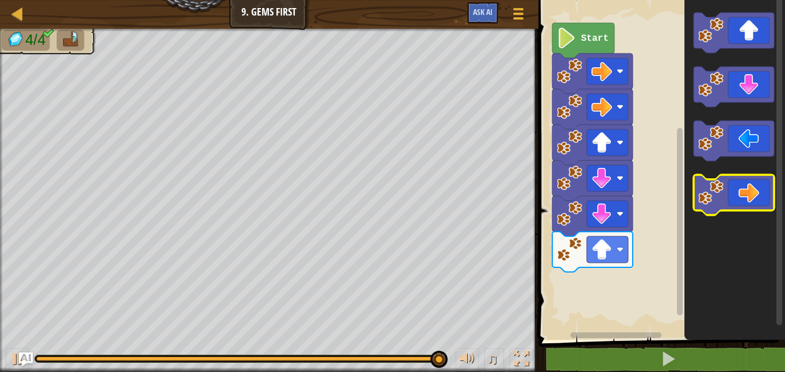
click at [746, 192] on icon "Blockly Workspace" at bounding box center [733, 195] width 80 height 40
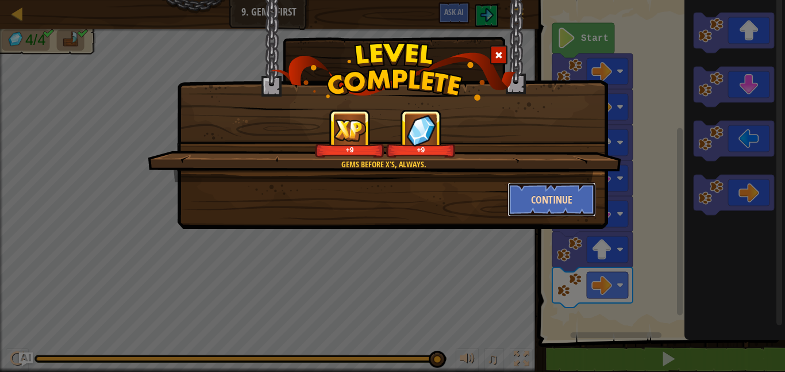
click at [555, 204] on button "Continue" at bounding box center [551, 199] width 89 height 34
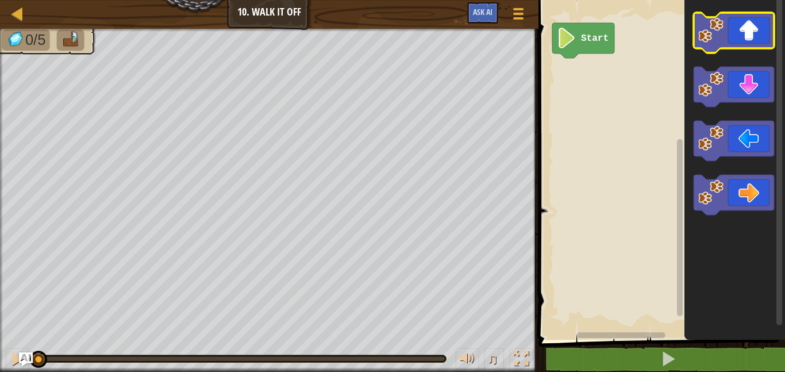
click at [737, 34] on icon "Blockly Workspace" at bounding box center [733, 33] width 80 height 40
click at [737, 35] on icon "Blockly Workspace" at bounding box center [733, 33] width 80 height 40
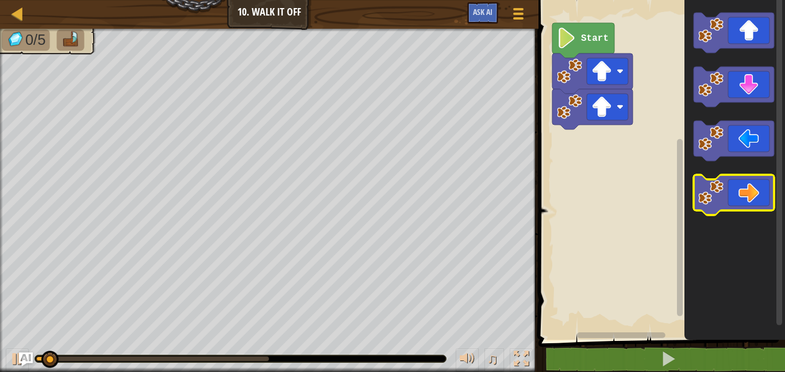
click at [754, 183] on icon "Blockly Workspace" at bounding box center [733, 195] width 80 height 40
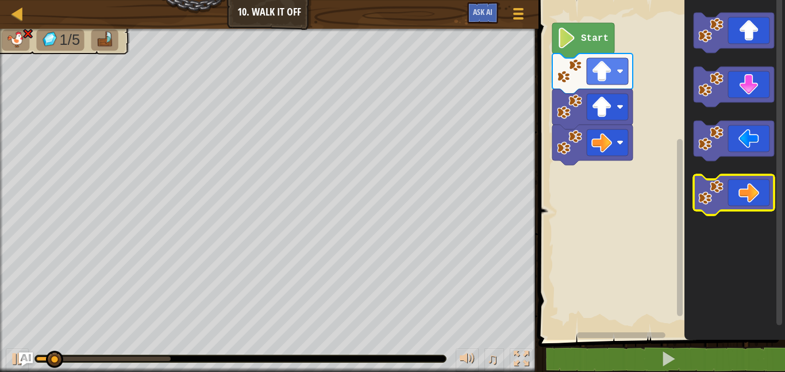
click at [754, 183] on icon "Blockly Workspace" at bounding box center [733, 195] width 80 height 40
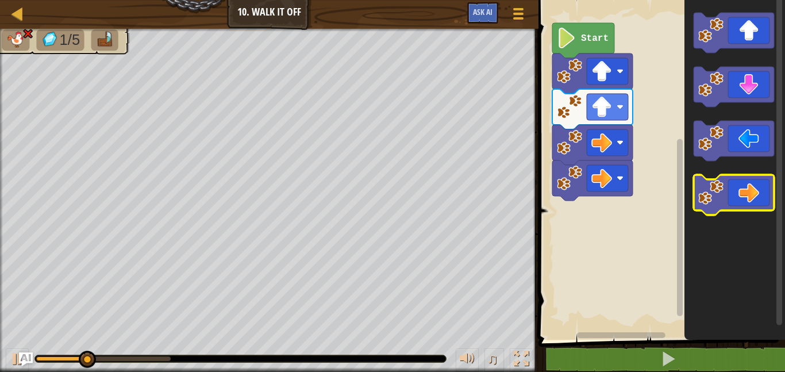
click at [754, 183] on icon "Blockly Workspace" at bounding box center [733, 195] width 80 height 40
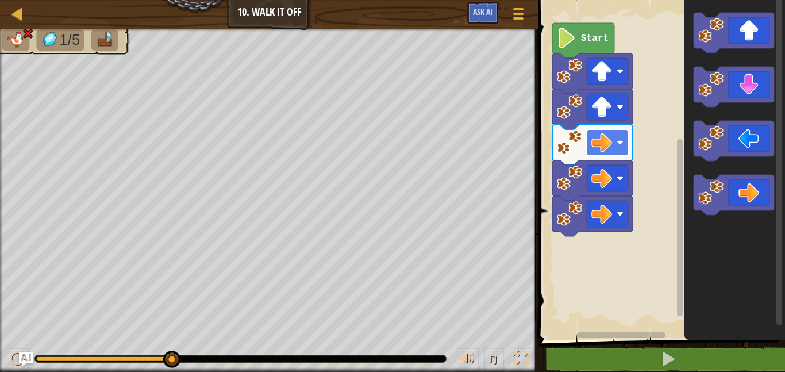
click at [605, 147] on image "Blockly Workspace" at bounding box center [601, 142] width 21 height 21
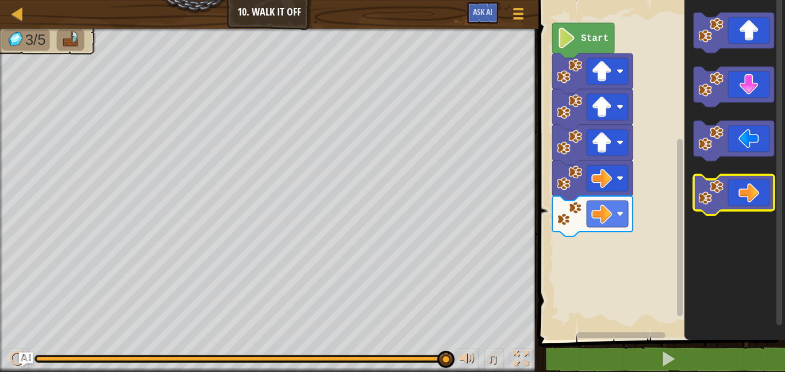
click at [746, 190] on icon "Blockly Workspace" at bounding box center [733, 195] width 80 height 40
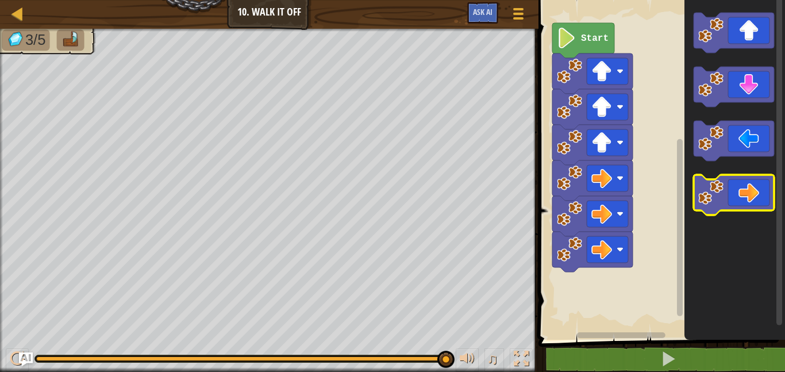
click at [745, 194] on icon "Blockly Workspace" at bounding box center [733, 195] width 80 height 40
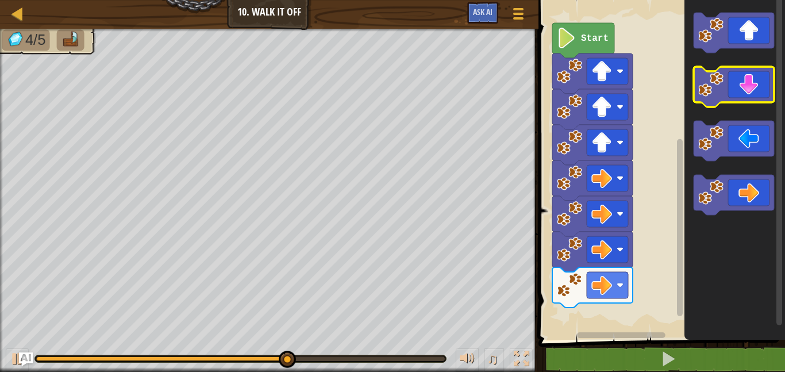
click at [743, 79] on icon "Blockly Workspace" at bounding box center [733, 87] width 80 height 40
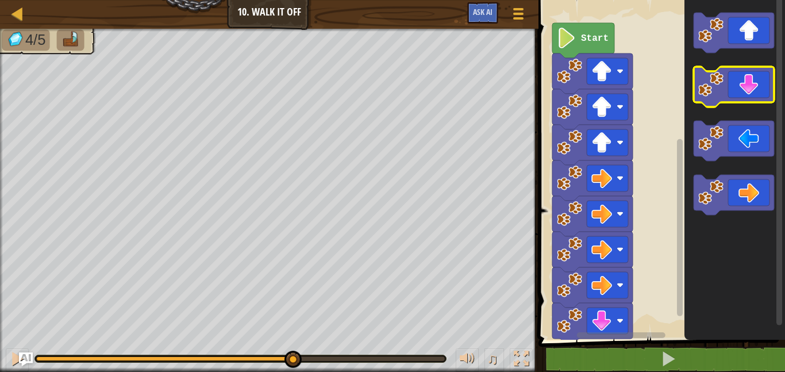
click at [743, 79] on icon "Blockly Workspace" at bounding box center [733, 87] width 80 height 40
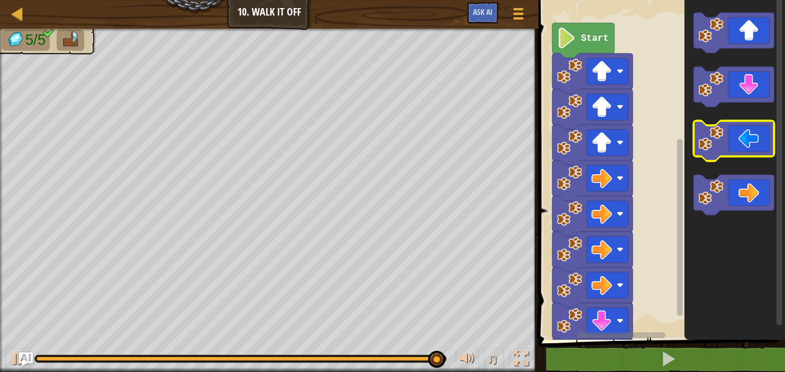
click at [737, 140] on icon "Blockly Workspace" at bounding box center [733, 141] width 80 height 40
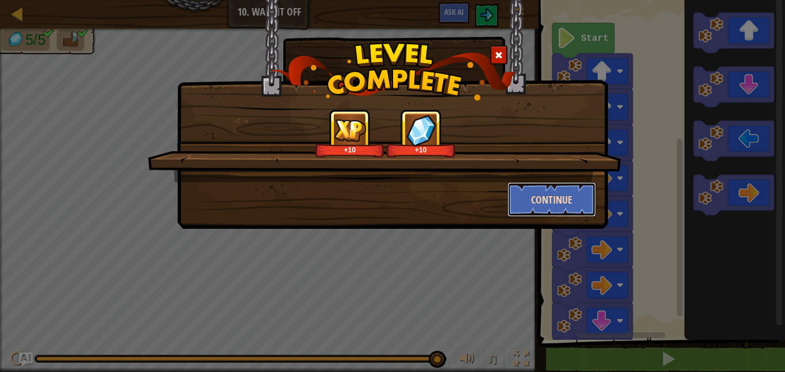
click at [522, 188] on button "Continue" at bounding box center [551, 199] width 89 height 34
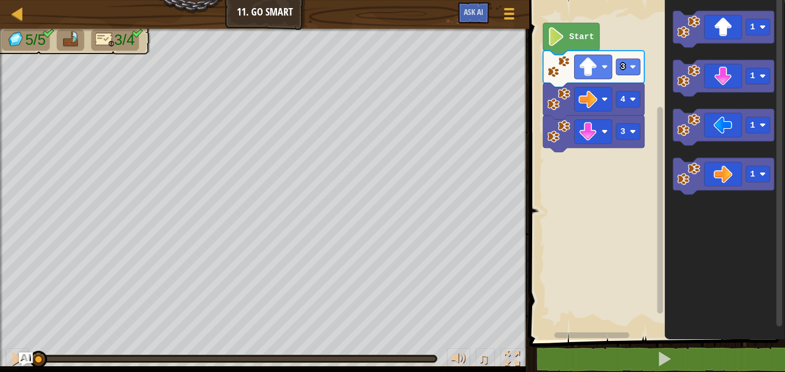
click at [570, 38] on text "Start" at bounding box center [581, 36] width 25 height 9
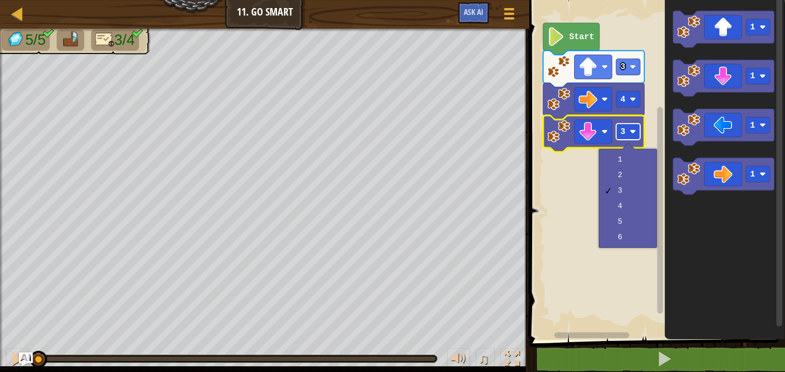
click at [622, 134] on text "3" at bounding box center [622, 131] width 5 height 9
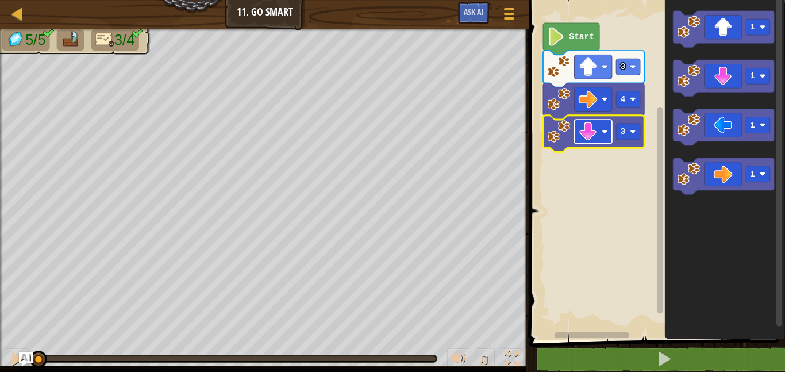
click at [594, 133] on image "Blockly Workspace" at bounding box center [588, 131] width 19 height 19
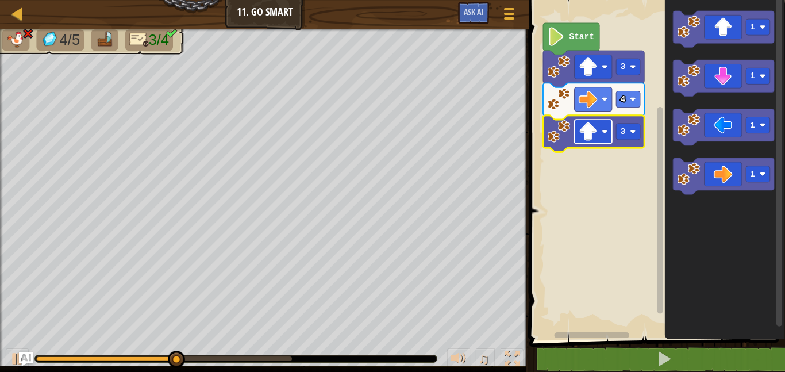
click at [588, 126] on image "Blockly Workspace" at bounding box center [588, 131] width 19 height 19
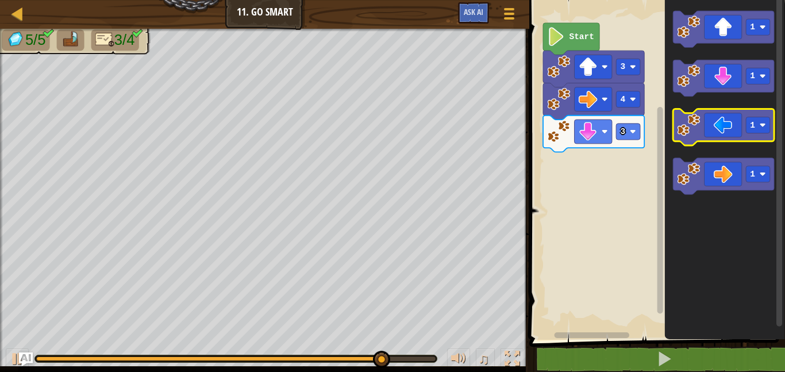
click at [711, 126] on icon "Blockly Workspace" at bounding box center [723, 127] width 101 height 37
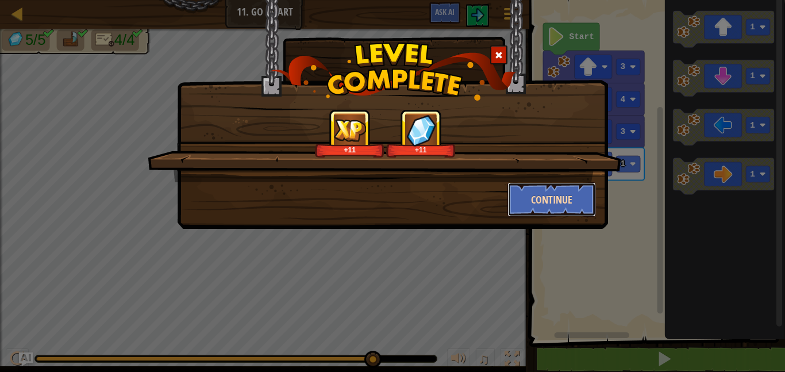
click at [546, 199] on button "Continue" at bounding box center [551, 199] width 89 height 34
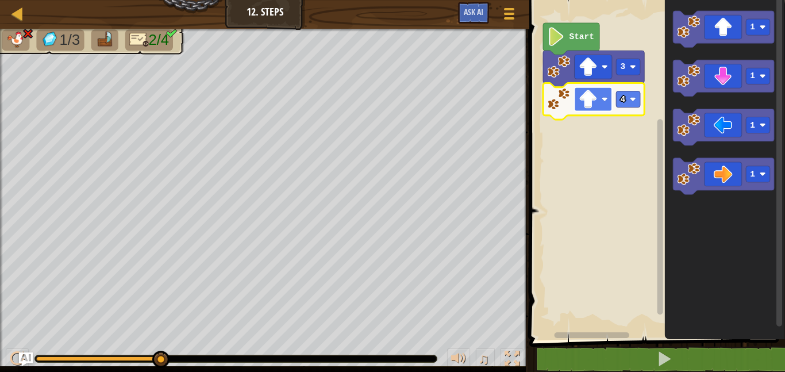
click at [579, 101] on image "Blockly Workspace" at bounding box center [588, 99] width 19 height 19
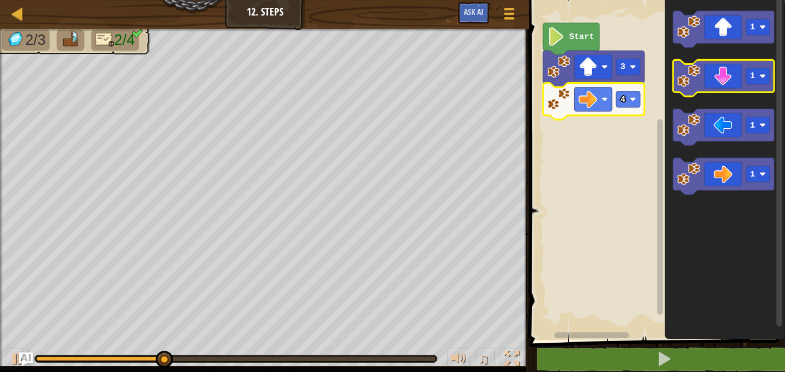
click at [723, 82] on icon "Blockly Workspace" at bounding box center [723, 78] width 101 height 37
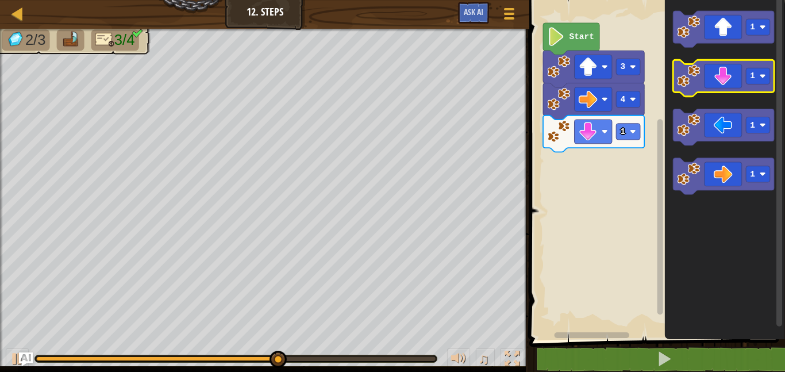
click at [723, 74] on icon "Blockly Workspace" at bounding box center [723, 78] width 101 height 37
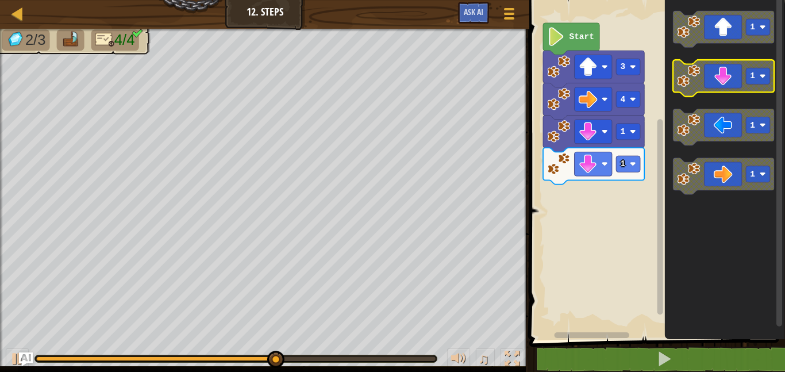
click at [723, 75] on icon "Blockly Workspace" at bounding box center [723, 78] width 101 height 37
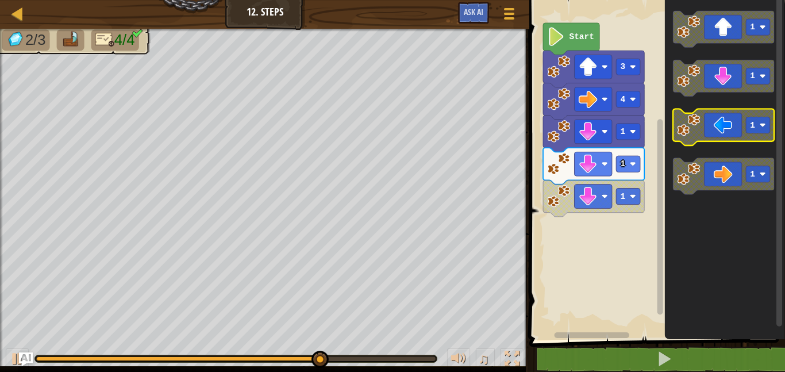
click at [730, 131] on icon "Blockly Workspace" at bounding box center [723, 127] width 101 height 37
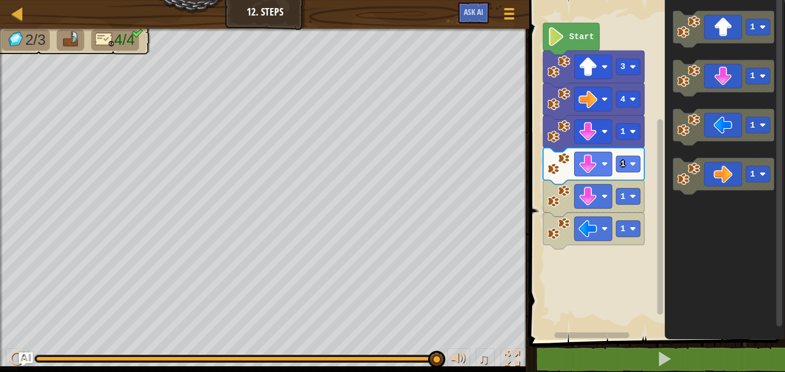
click at [575, 30] on icon "Blockly Workspace" at bounding box center [571, 39] width 56 height 32
click at [592, 198] on image "Blockly Workspace" at bounding box center [588, 196] width 19 height 19
click at [562, 199] on image "Blockly Workspace" at bounding box center [558, 195] width 23 height 23
click at [634, 191] on rect "Blockly Workspace" at bounding box center [628, 196] width 24 height 16
click at [714, 137] on icon "Blockly Workspace" at bounding box center [723, 127] width 101 height 37
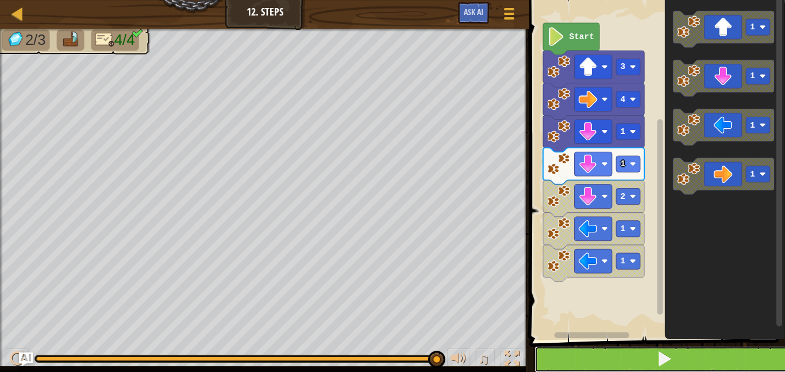
click at [628, 354] on button at bounding box center [663, 359] width 259 height 26
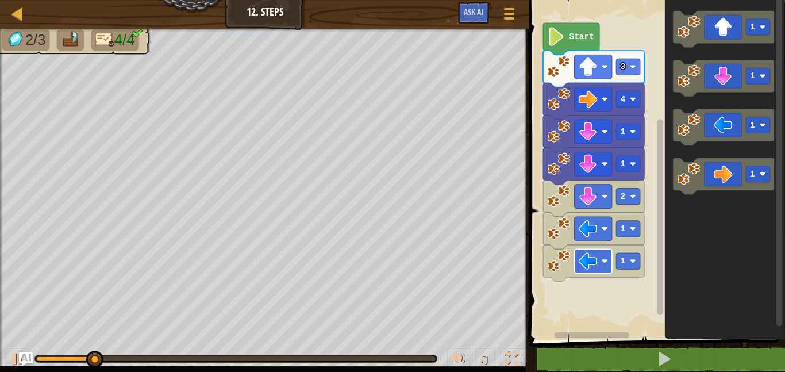
click at [606, 257] on rect "Blockly Workspace" at bounding box center [593, 261] width 37 height 24
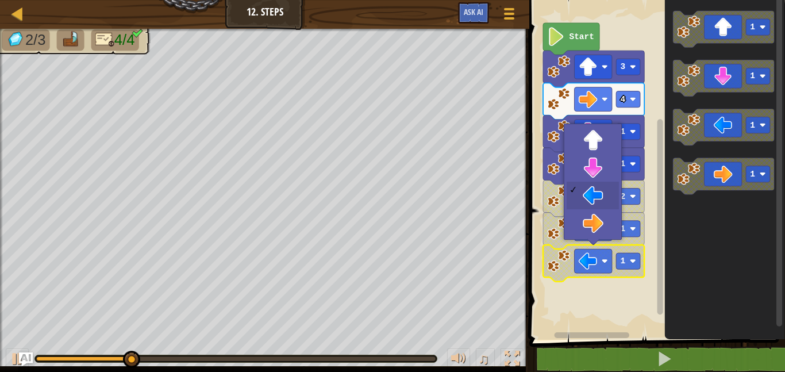
click at [613, 278] on rect "Blockly Workspace" at bounding box center [655, 166] width 259 height 345
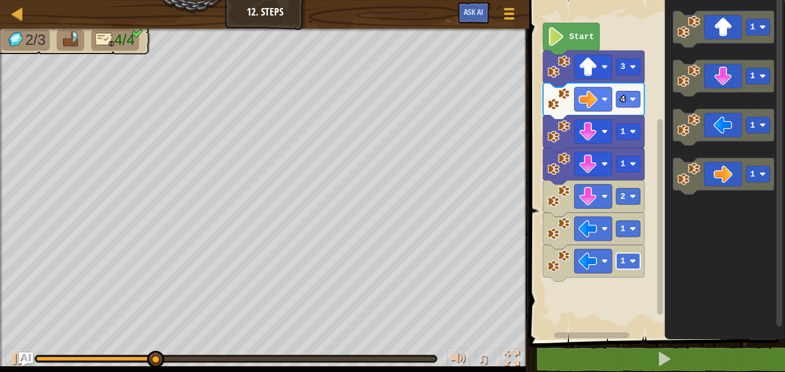
click at [619, 260] on rect "Blockly Workspace" at bounding box center [628, 261] width 24 height 16
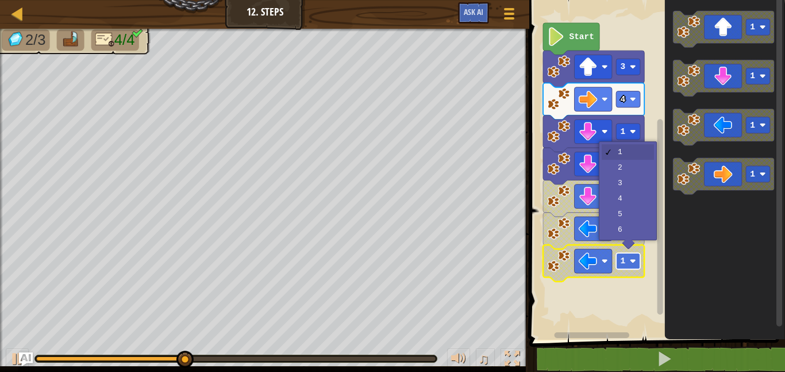
click at [620, 260] on text "1" at bounding box center [622, 260] width 5 height 9
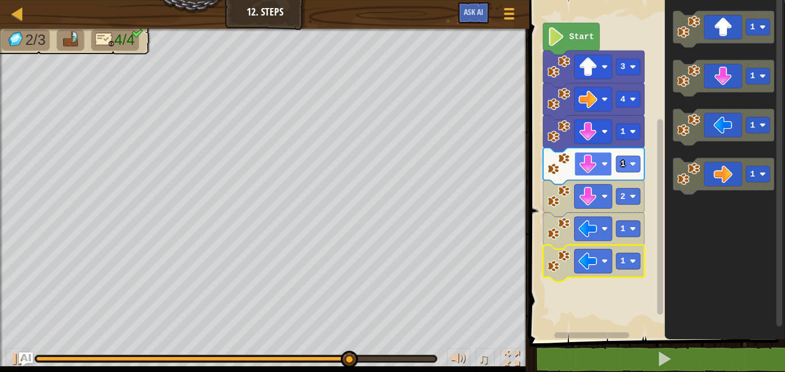
click at [581, 172] on image "Blockly Workspace" at bounding box center [588, 164] width 19 height 19
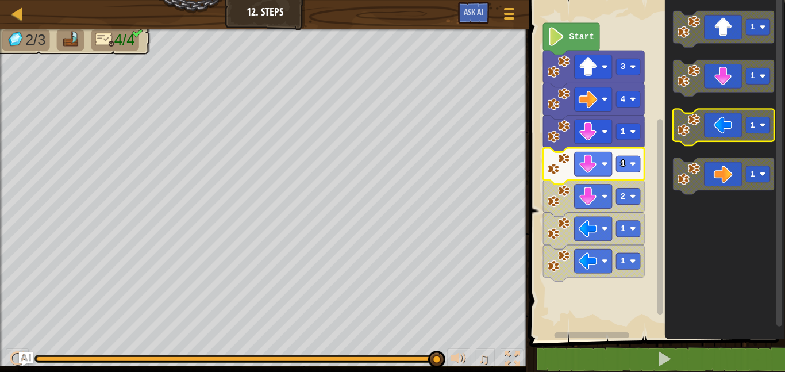
click at [697, 122] on image "Blockly Workspace" at bounding box center [688, 125] width 23 height 23
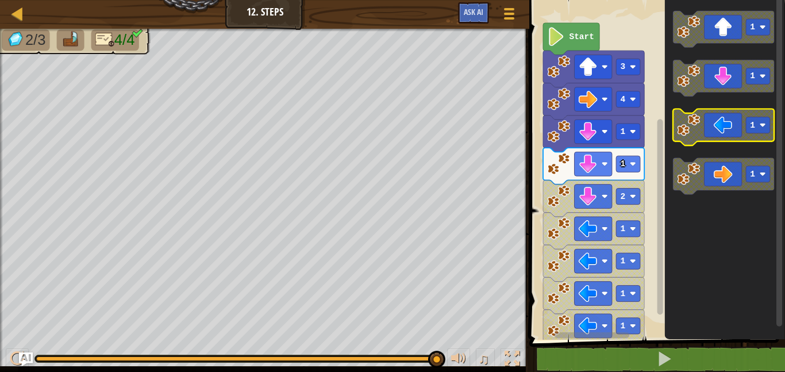
click at [697, 122] on image "Blockly Workspace" at bounding box center [688, 125] width 23 height 23
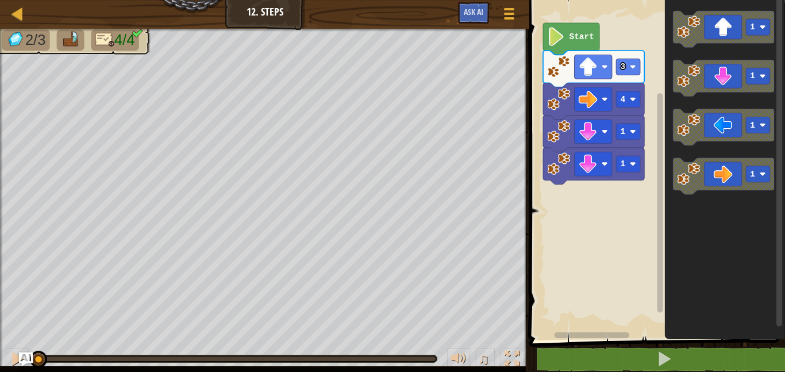
click at [558, 32] on image "Blockly Workspace" at bounding box center [556, 36] width 18 height 19
click at [719, 174] on icon "Blockly Workspace" at bounding box center [723, 176] width 101 height 37
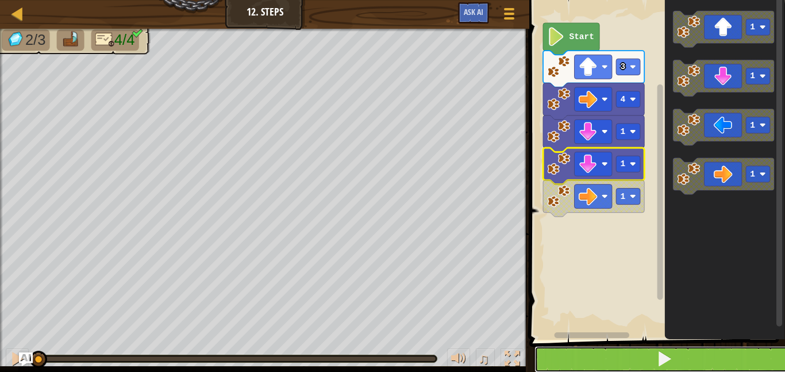
click at [615, 356] on button at bounding box center [663, 359] width 259 height 26
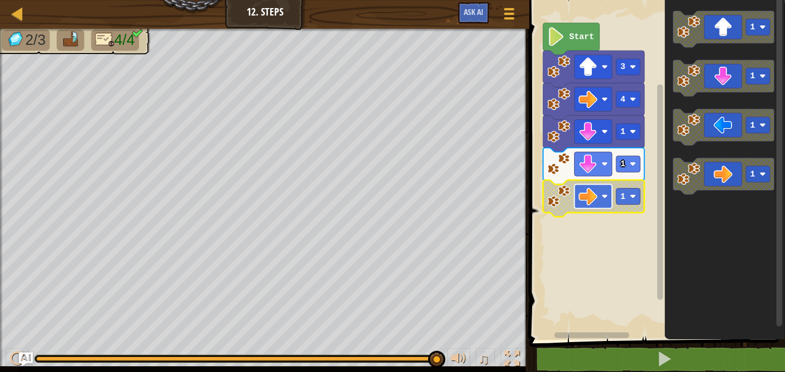
click at [600, 195] on rect "Blockly Workspace" at bounding box center [593, 196] width 37 height 24
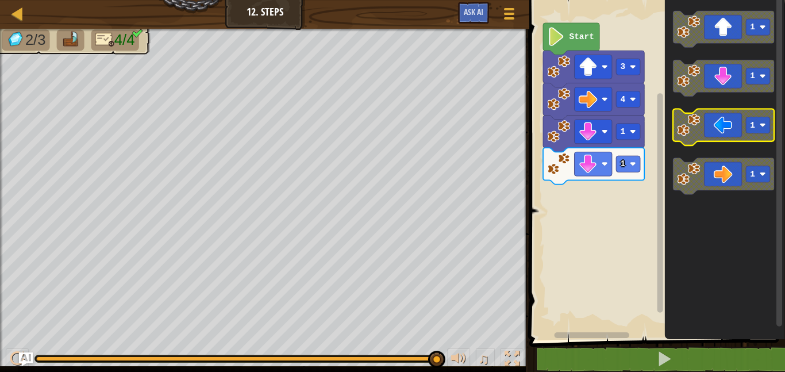
click at [686, 140] on icon "Blockly Workspace" at bounding box center [723, 127] width 101 height 37
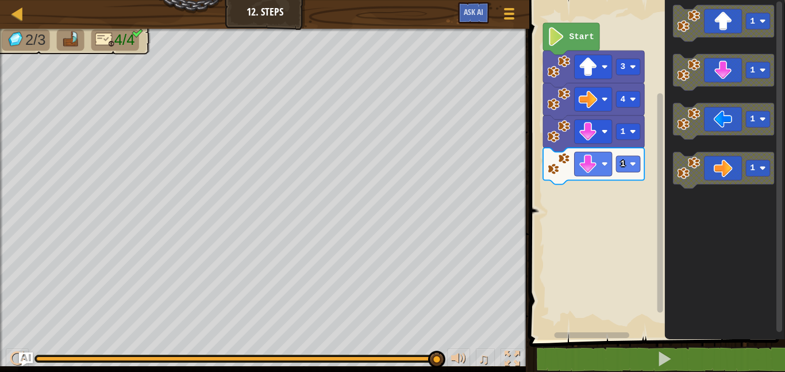
click at [616, 209] on div "Start 3 4 1 1 1 1 1 1" at bounding box center [655, 166] width 259 height 345
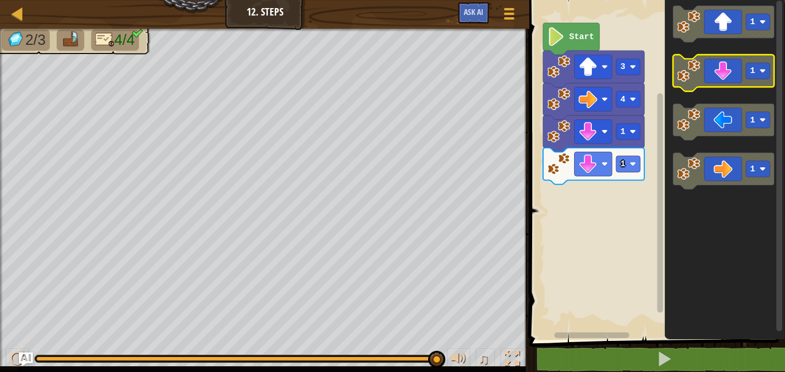
click at [715, 68] on icon "Blockly Workspace" at bounding box center [723, 73] width 101 height 37
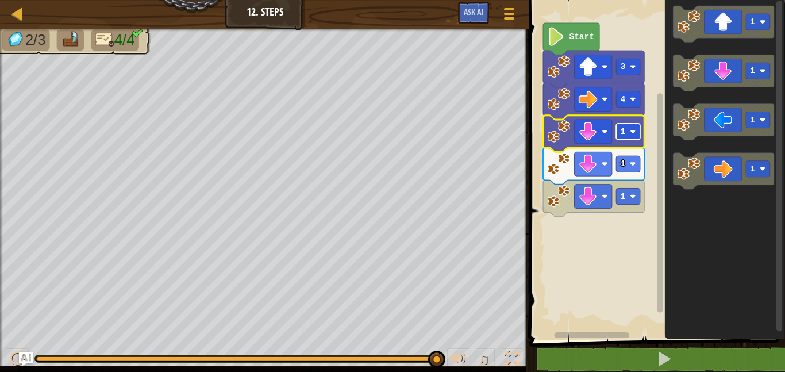
click at [626, 136] on rect "Blockly Workspace" at bounding box center [628, 132] width 24 height 16
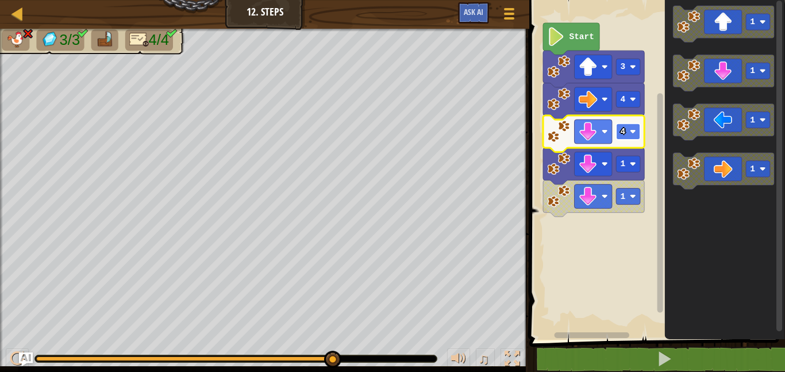
click at [625, 125] on rect "Blockly Workspace" at bounding box center [628, 132] width 24 height 16
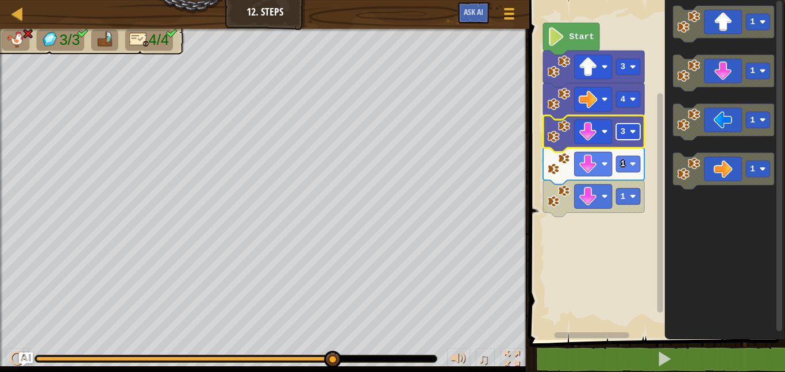
click at [620, 131] on text "3" at bounding box center [622, 131] width 5 height 9
click at [577, 225] on rect "Blockly Workspace" at bounding box center [655, 166] width 259 height 345
click at [630, 126] on rect "Blockly Workspace" at bounding box center [628, 132] width 24 height 16
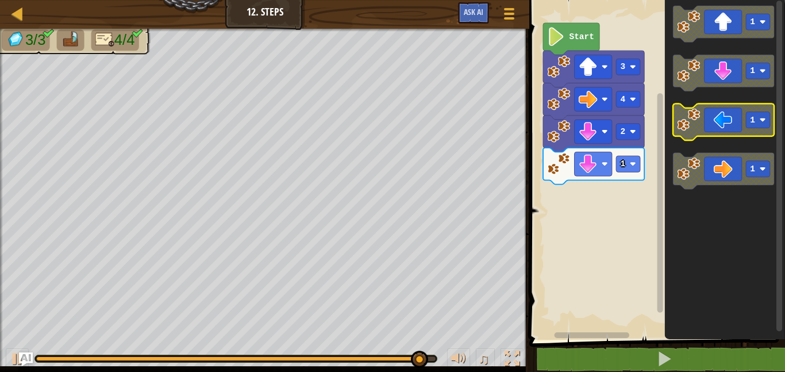
click at [716, 115] on icon "Blockly Workspace" at bounding box center [723, 122] width 101 height 37
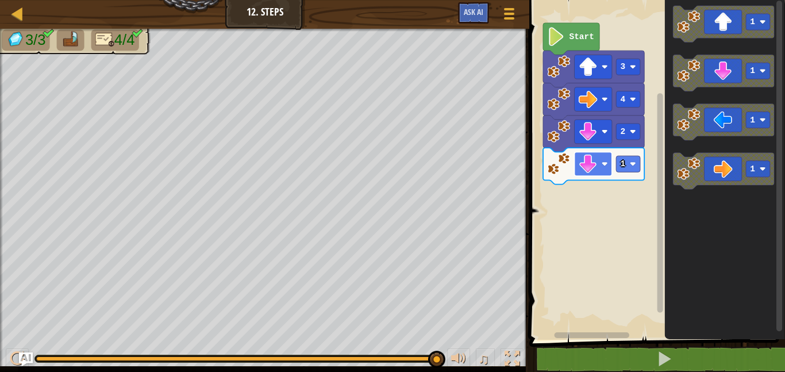
click at [596, 162] on image "Blockly Workspace" at bounding box center [588, 164] width 19 height 19
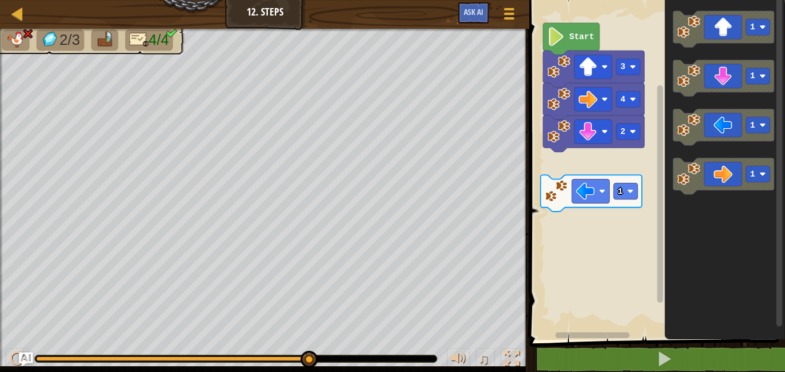
click at [640, 147] on div "Start 3 4 2 1 1 1 1 1" at bounding box center [655, 166] width 259 height 345
click at [644, 124] on div "Start 3 4 2 1 1 1 1 1" at bounding box center [655, 166] width 259 height 345
click at [676, 86] on icon "Blockly Workspace" at bounding box center [723, 78] width 101 height 37
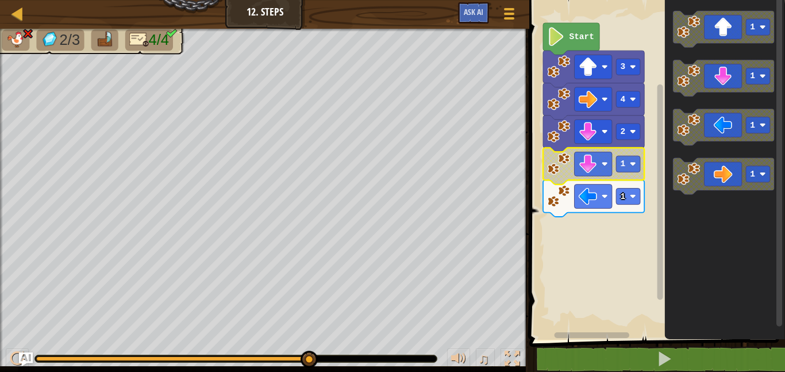
click at [557, 33] on image "Blockly Workspace" at bounding box center [556, 36] width 18 height 19
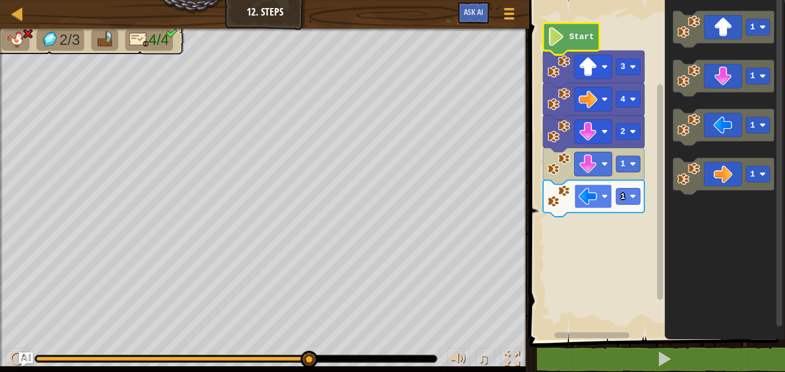
click at [586, 190] on image "Blockly Workspace" at bounding box center [588, 196] width 19 height 19
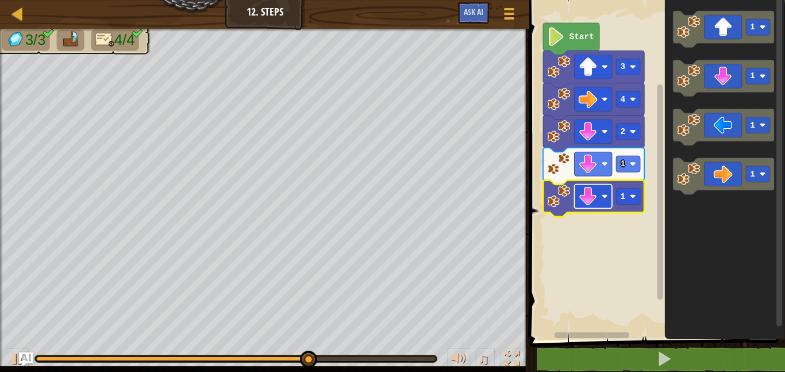
click at [586, 192] on image "Blockly Workspace" at bounding box center [588, 196] width 19 height 19
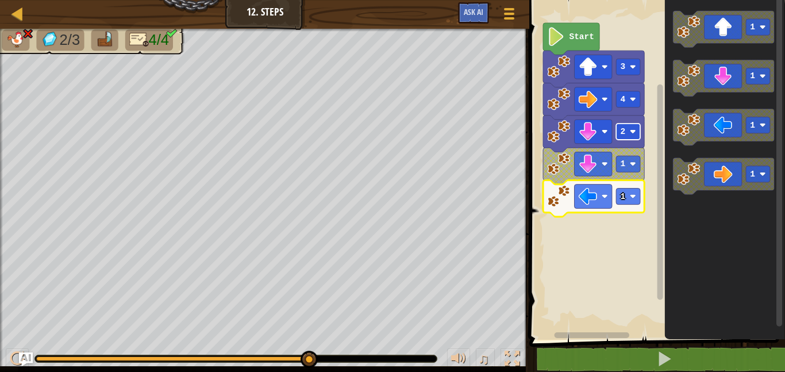
click at [620, 128] on text "2" at bounding box center [622, 131] width 5 height 9
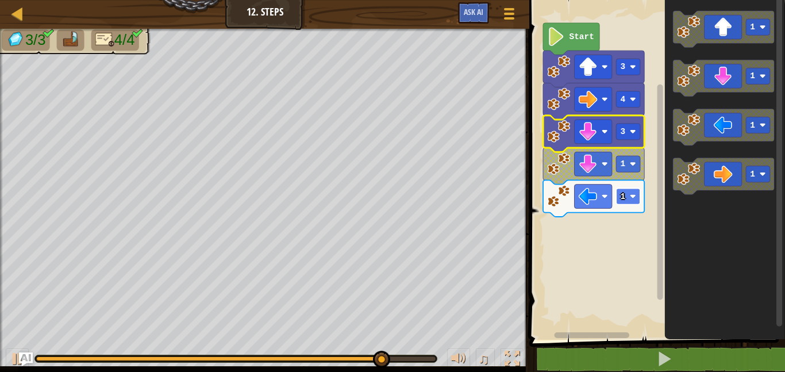
click at [623, 195] on text "1" at bounding box center [622, 196] width 5 height 9
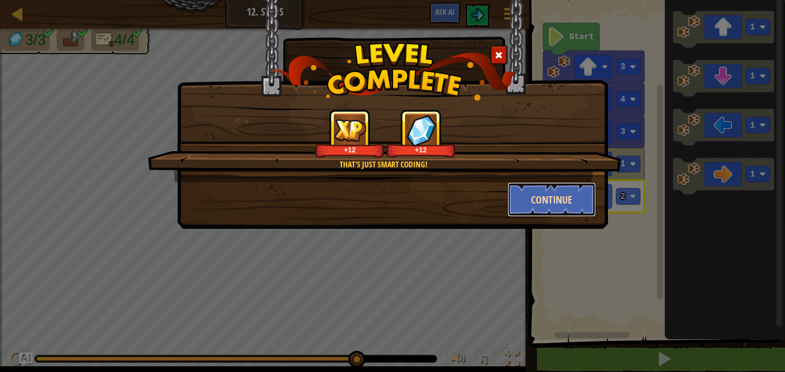
click at [545, 203] on button "Continue" at bounding box center [551, 199] width 89 height 34
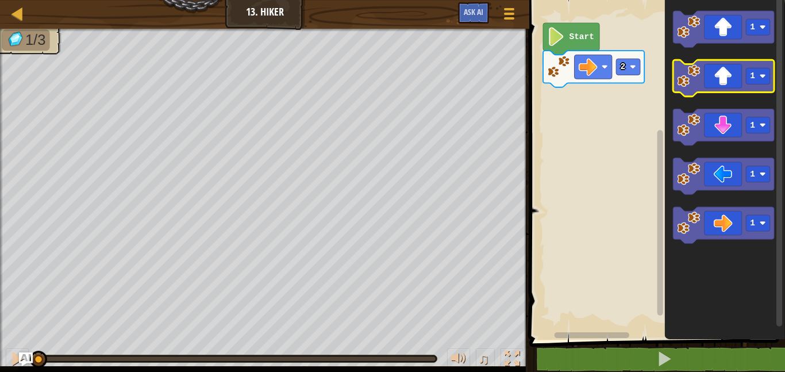
click at [712, 83] on icon "Blockly Workspace" at bounding box center [723, 78] width 101 height 37
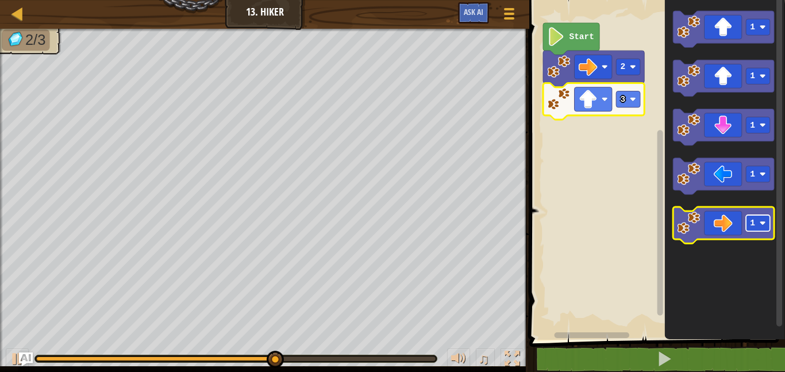
click at [755, 225] on text "1" at bounding box center [752, 223] width 5 height 9
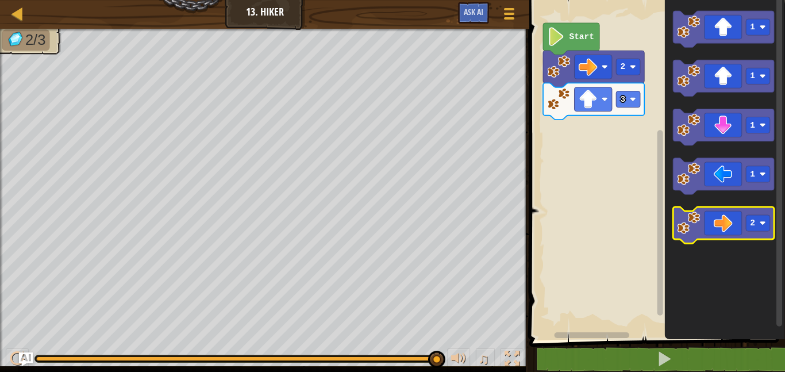
click at [710, 221] on icon "Blockly Workspace" at bounding box center [723, 225] width 101 height 37
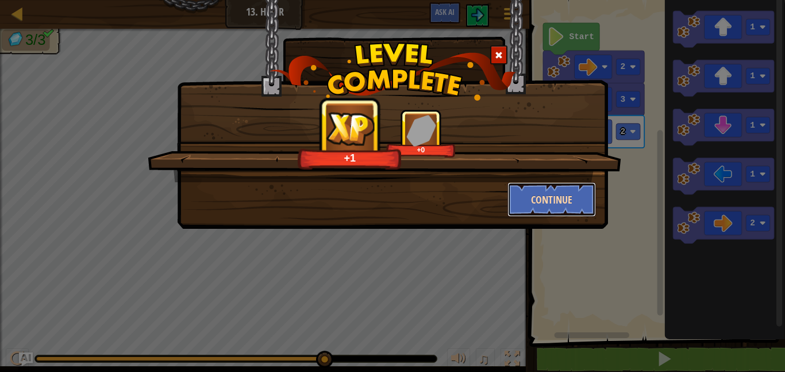
click at [553, 196] on button "Continue" at bounding box center [551, 199] width 89 height 34
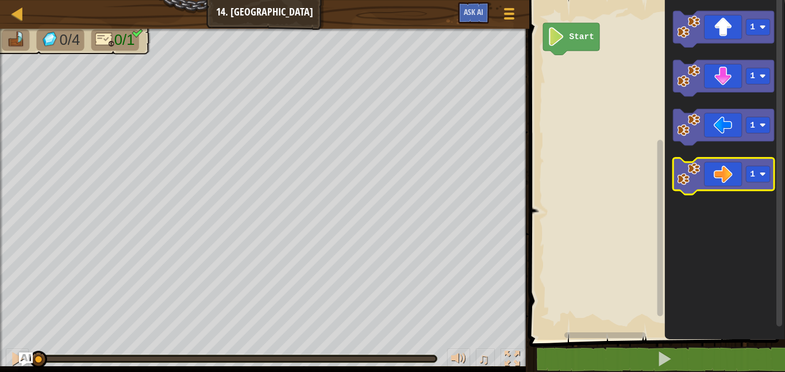
click at [730, 167] on icon "Blockly Workspace" at bounding box center [723, 176] width 101 height 37
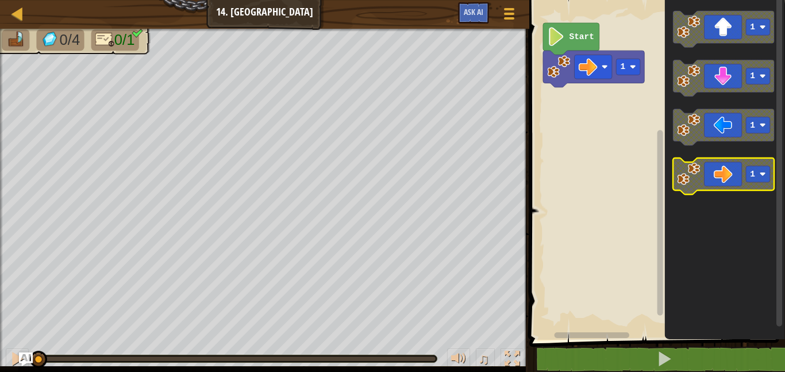
click at [730, 167] on icon "Blockly Workspace" at bounding box center [723, 176] width 101 height 37
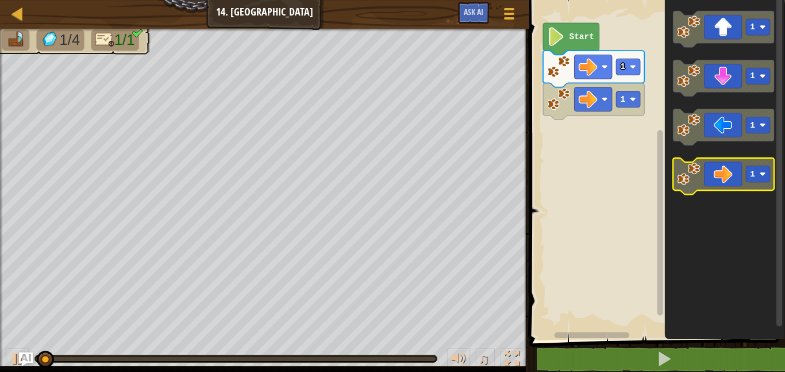
click at [730, 167] on icon "Blockly Workspace" at bounding box center [723, 176] width 101 height 37
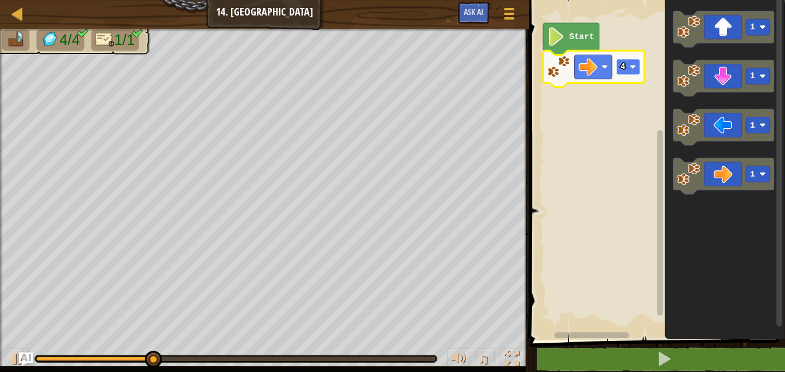
click at [634, 72] on rect "Blockly Workspace" at bounding box center [628, 67] width 24 height 16
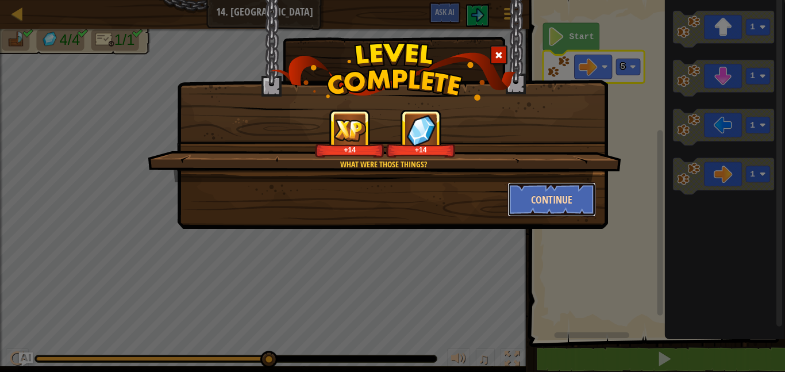
click at [571, 195] on button "Continue" at bounding box center [551, 199] width 89 height 34
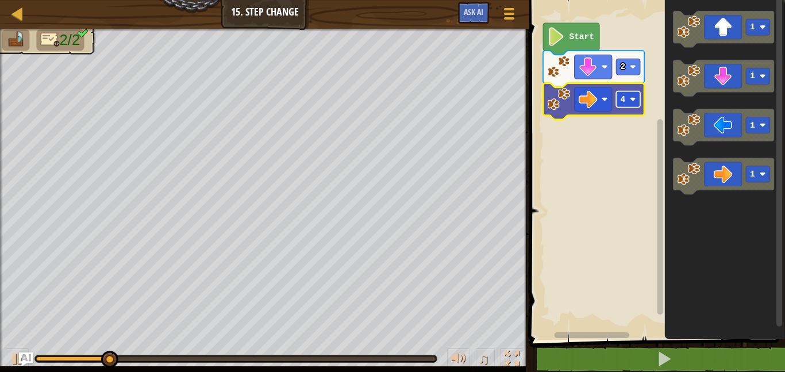
click at [627, 103] on rect "Blockly Workspace" at bounding box center [628, 99] width 24 height 16
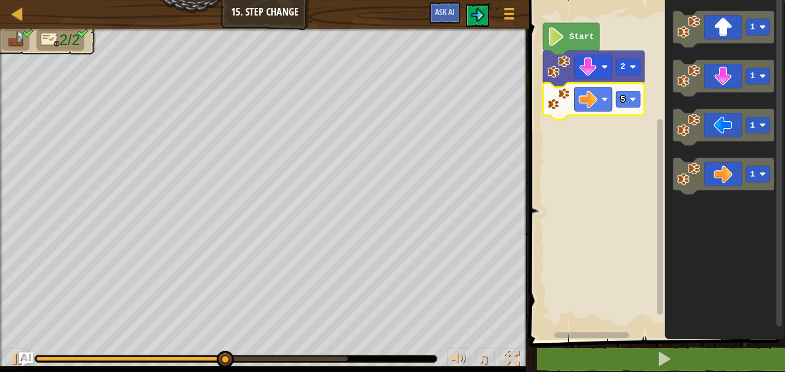
drag, startPoint x: 185, startPoint y: 354, endPoint x: 57, endPoint y: 351, distance: 127.6
click at [57, 351] on div "♫" at bounding box center [264, 355] width 529 height 34
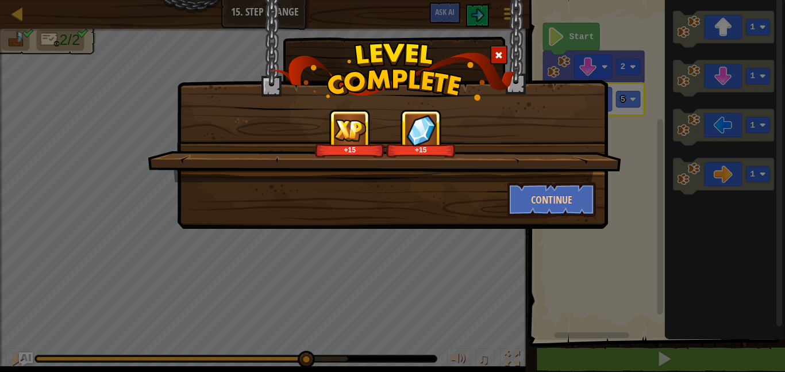
drag, startPoint x: 280, startPoint y: 360, endPoint x: 236, endPoint y: 340, distance: 48.6
click at [236, 1] on body "Map Junior 15. Step Change Game Menu Ask AI 1 ההההההההההההההההההההההההההההההההה…" at bounding box center [392, 0] width 785 height 1
click at [236, 340] on div "+15 +15 Continue" at bounding box center [392, 186] width 785 height 372
drag, startPoint x: 302, startPoint y: 360, endPoint x: 106, endPoint y: 371, distance: 195.7
click at [106, 371] on div "+15 +15 Continue" at bounding box center [392, 186] width 785 height 372
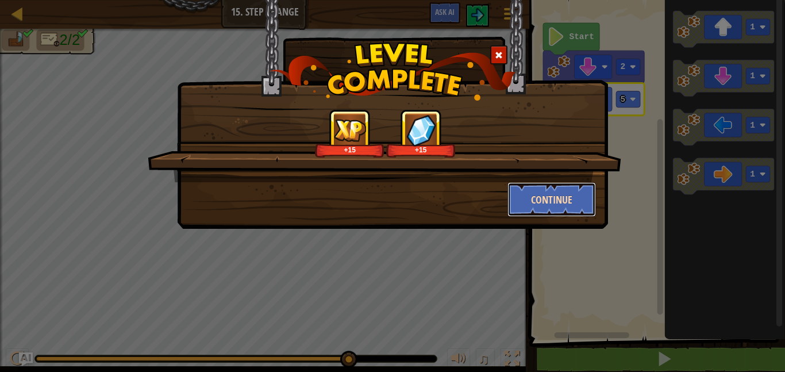
click at [523, 199] on button "Continue" at bounding box center [551, 199] width 89 height 34
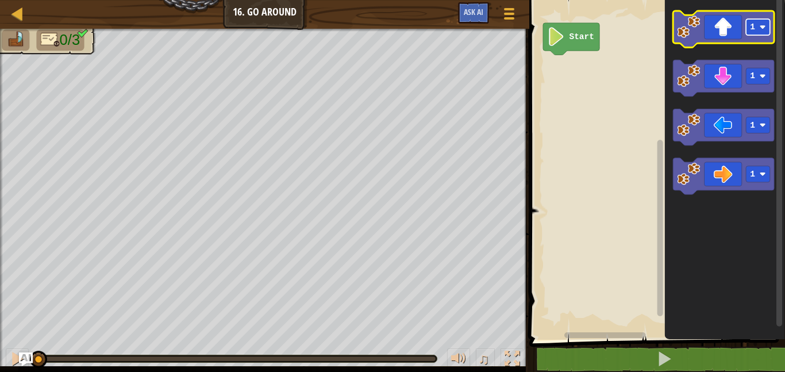
click at [753, 29] on text "1" at bounding box center [752, 26] width 5 height 9
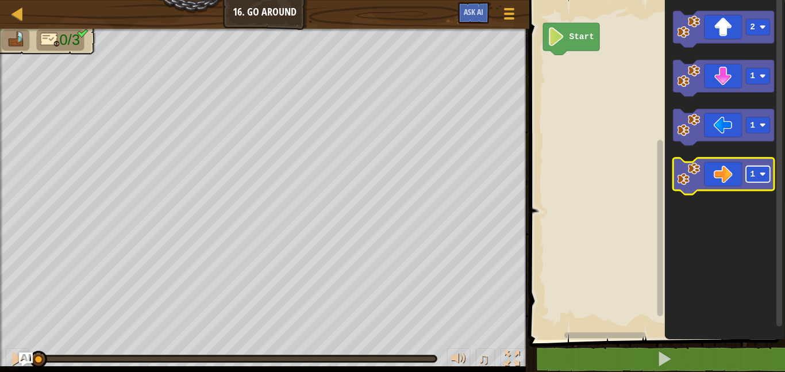
click at [752, 176] on text "1" at bounding box center [752, 173] width 5 height 9
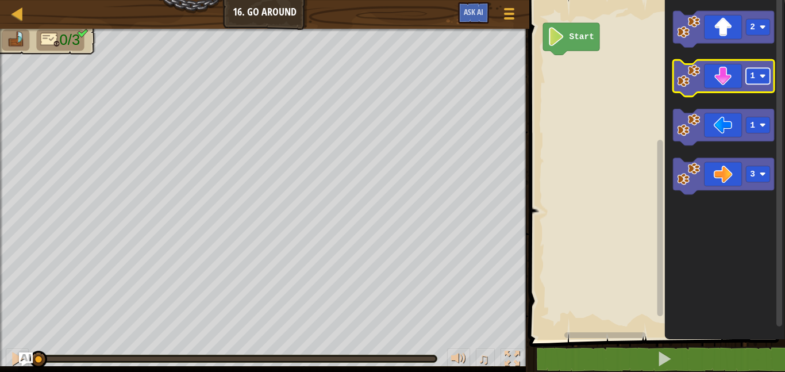
click at [762, 81] on rect "Blockly Workspace" at bounding box center [758, 76] width 24 height 16
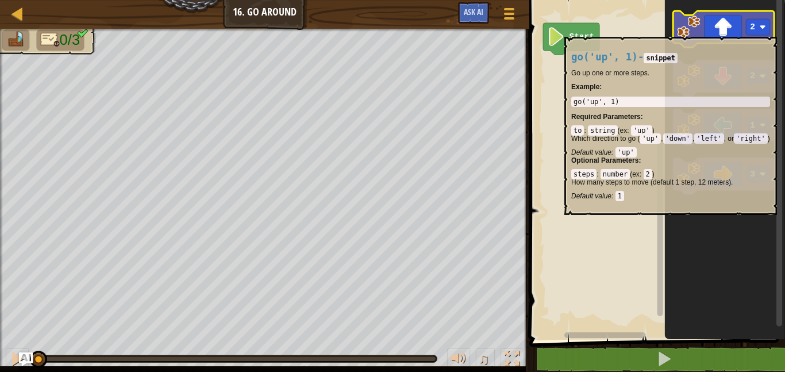
click at [727, 29] on icon "Blockly Workspace" at bounding box center [723, 29] width 101 height 37
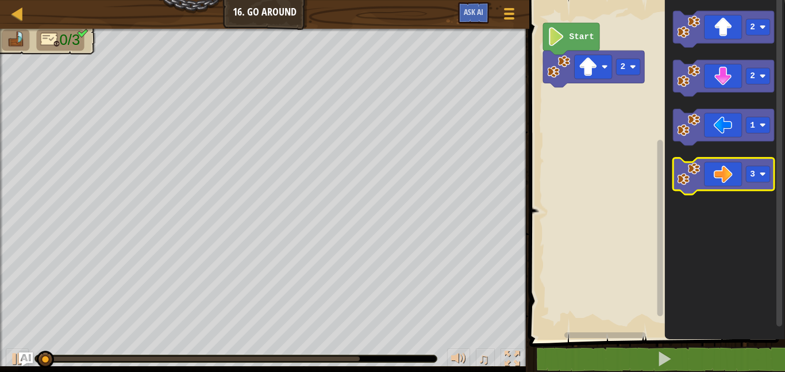
click at [720, 172] on icon "Blockly Workspace" at bounding box center [723, 176] width 101 height 37
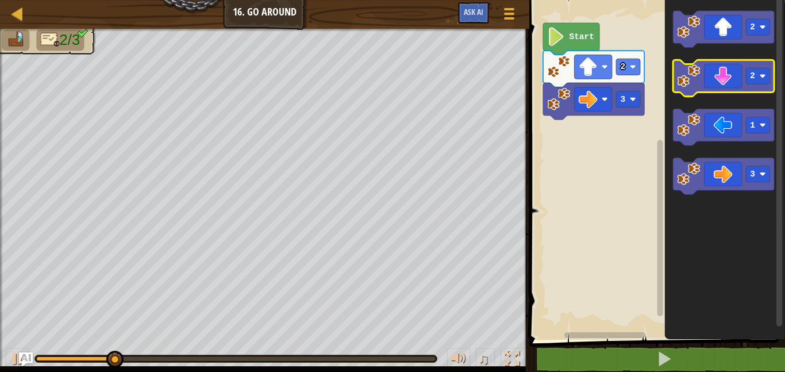
click at [728, 86] on icon "Blockly Workspace" at bounding box center [723, 78] width 101 height 37
